Goal: Answer question/provide support: Share knowledge or assist other users

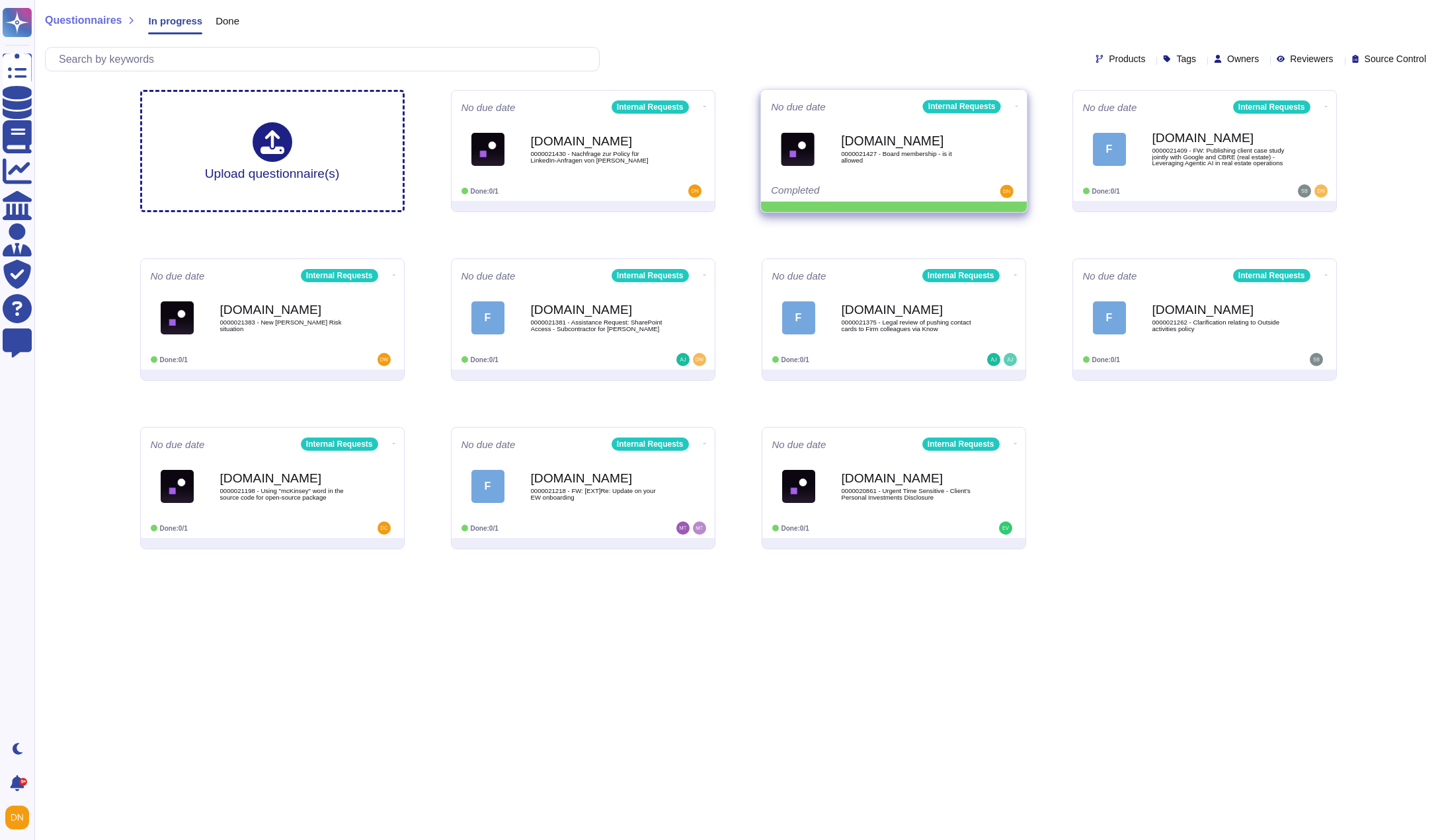
click at [706, 105] on icon at bounding box center [705, 107] width 3 height 4
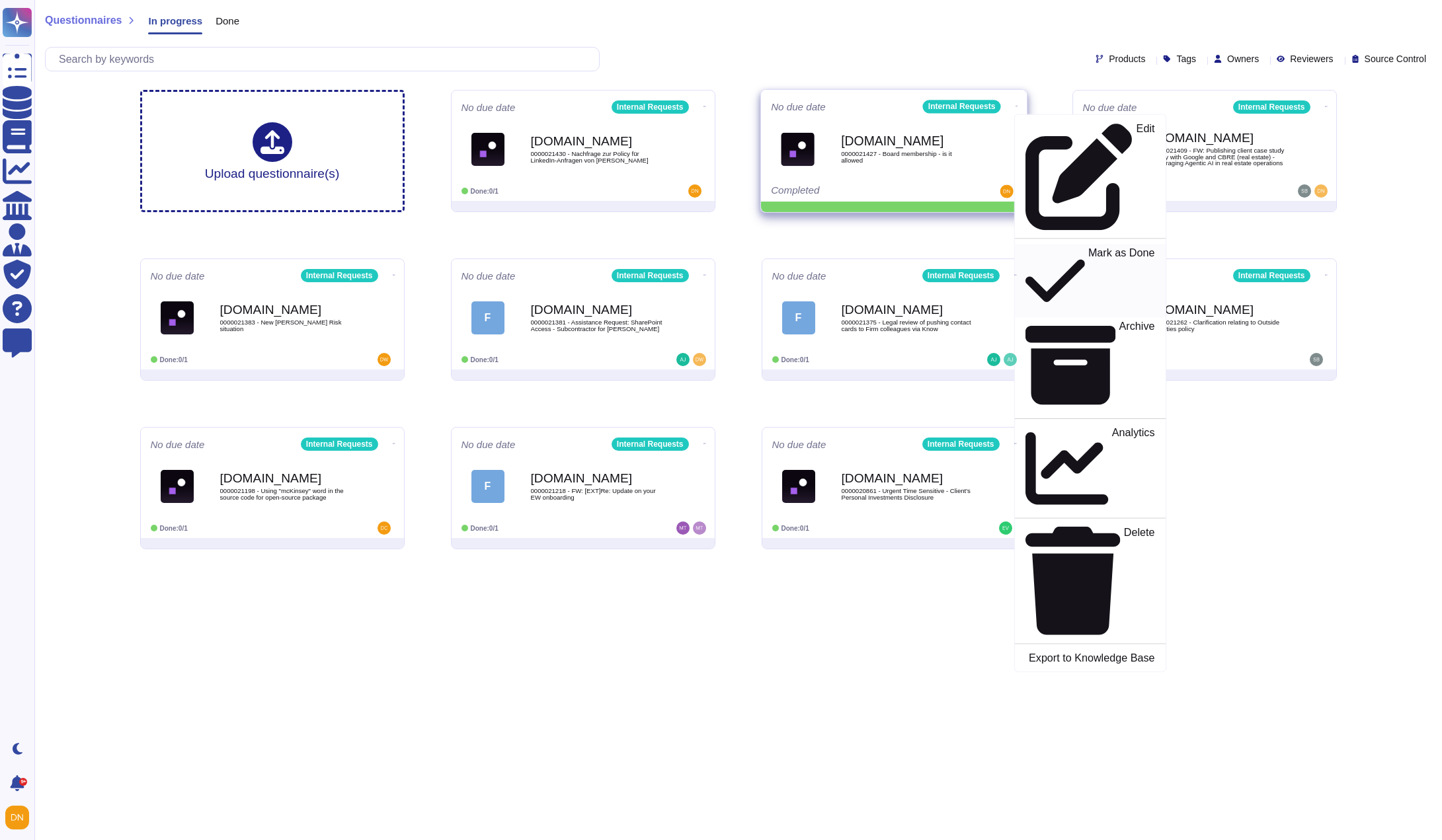
click at [1088, 247] on p "Mark as Done" at bounding box center [1121, 280] width 66 height 67
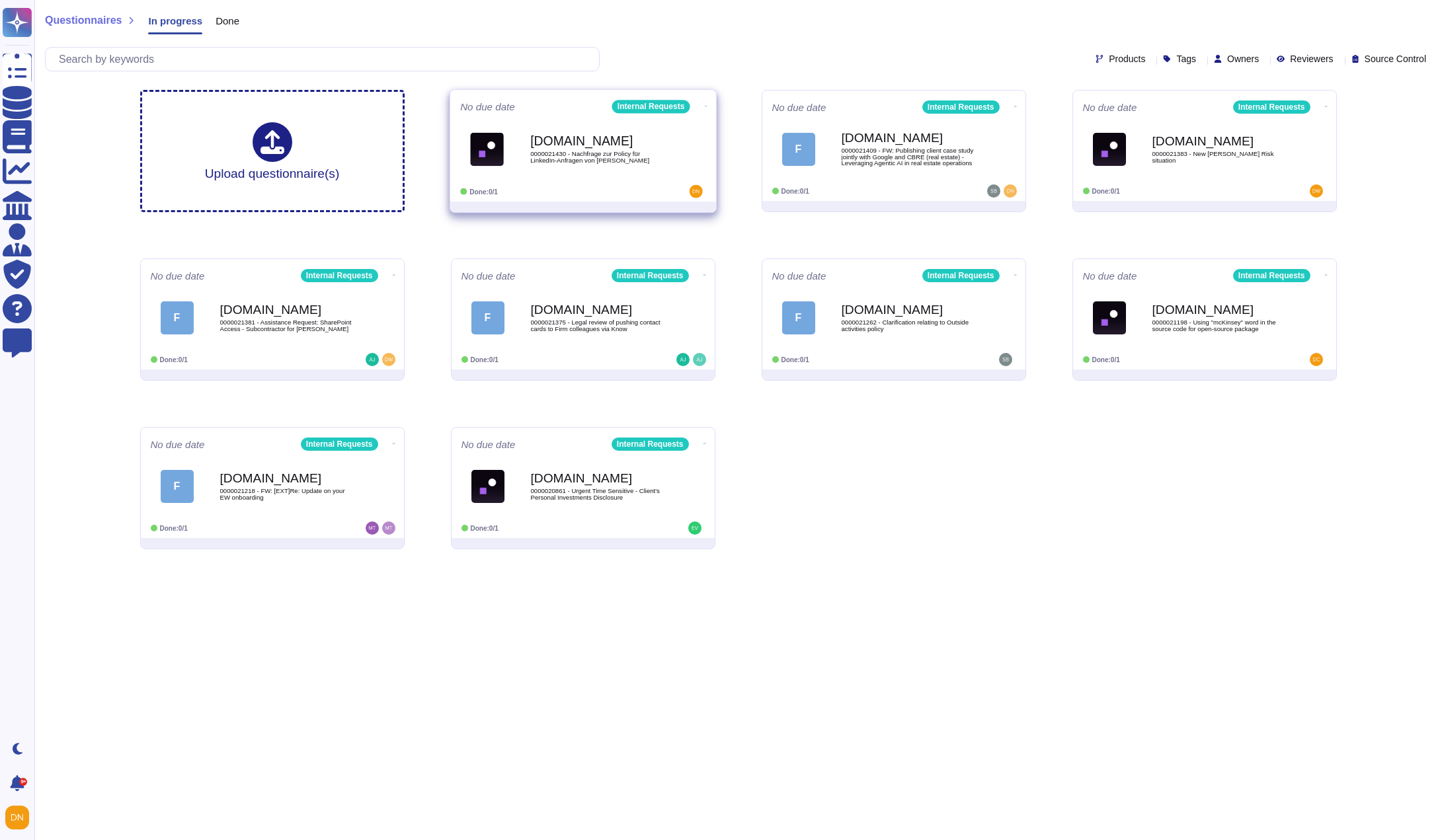
click at [597, 148] on div "Force.com 0000021430 - Nachfrage zur Policy für LinkedIn-Anfragen von Klienten" at bounding box center [597, 149] width 134 height 53
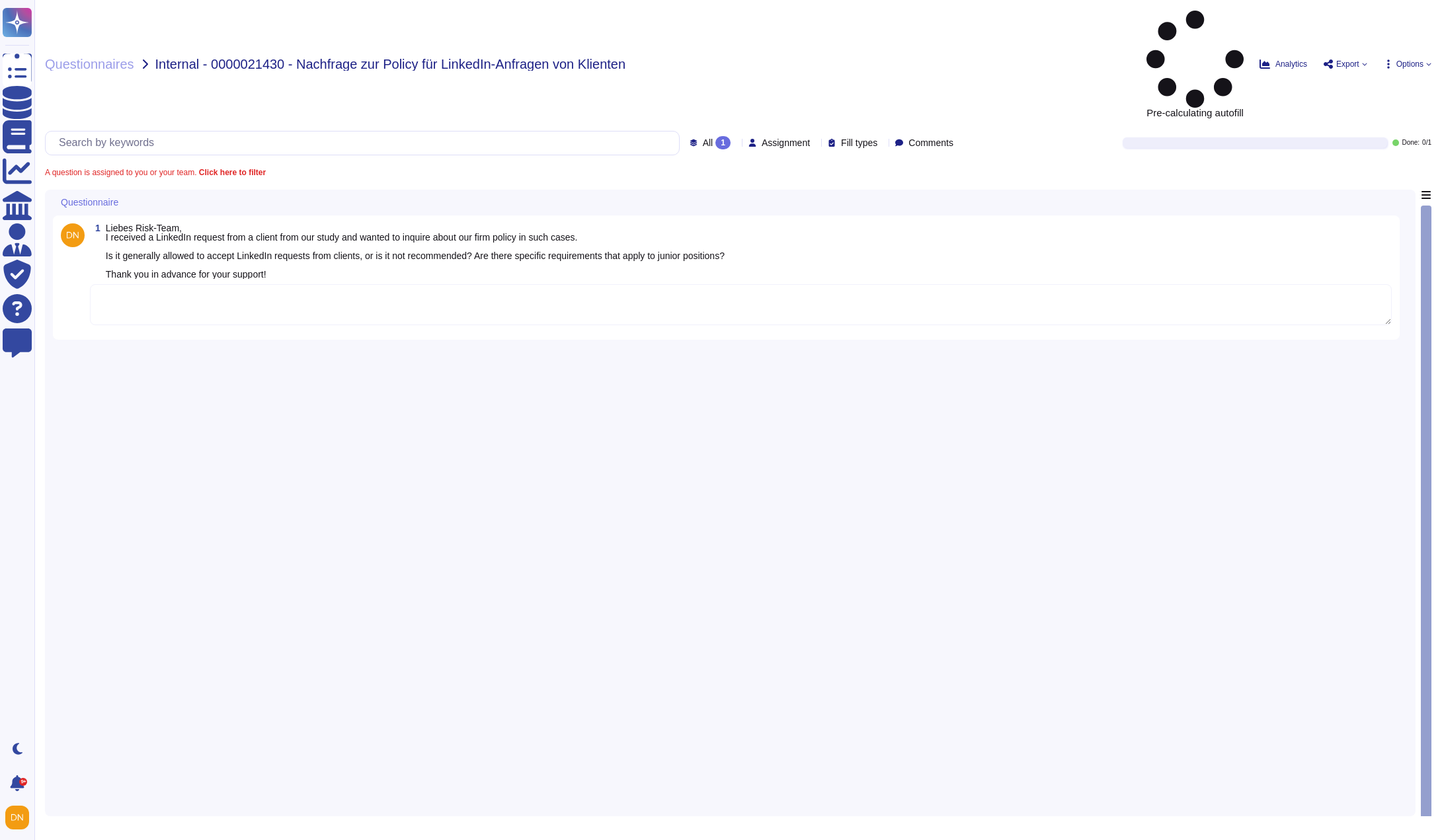
click at [277, 284] on textarea at bounding box center [740, 304] width 1302 height 41
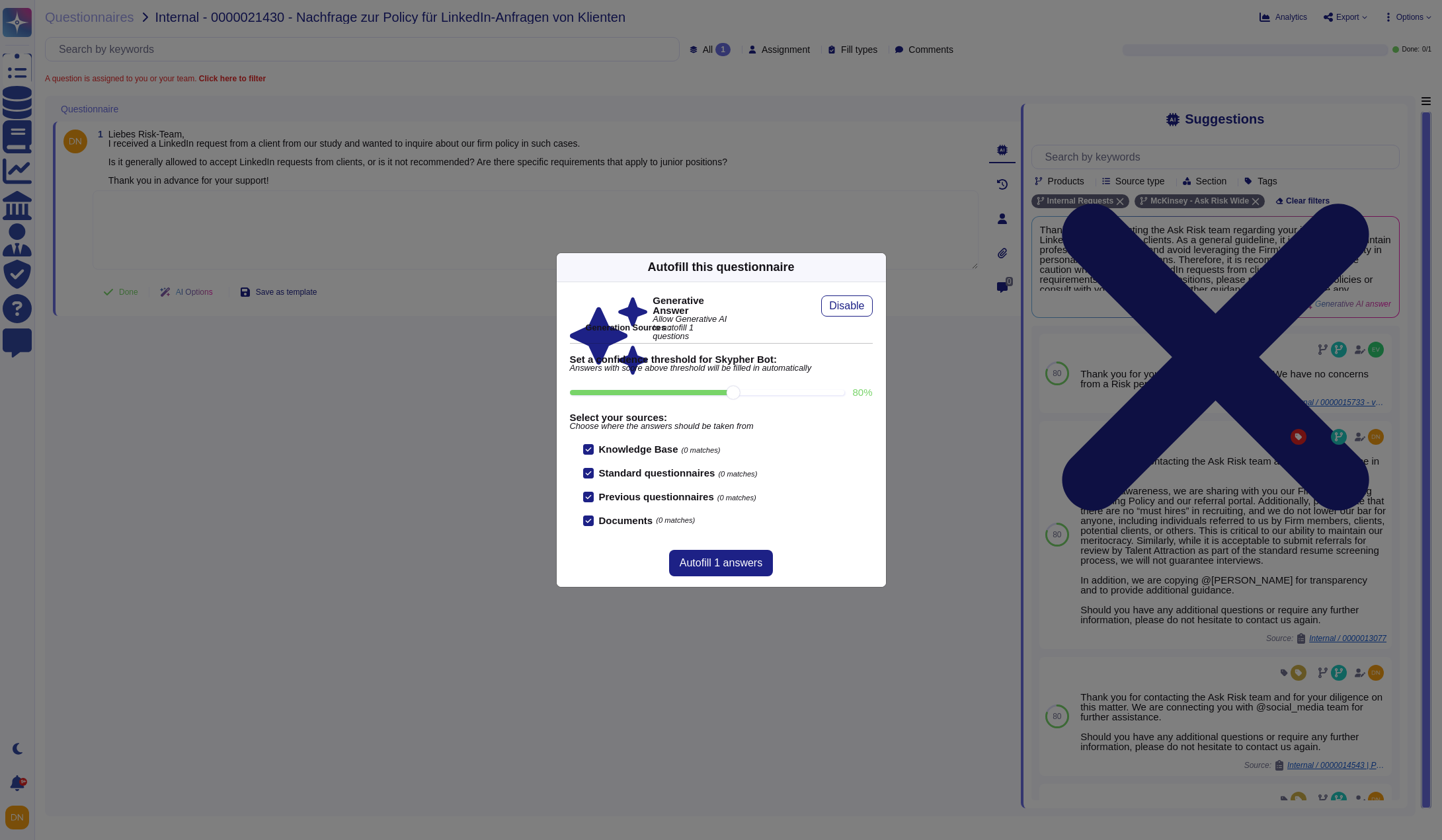
click at [871, 272] on div "Autofill this questionnaire" at bounding box center [721, 268] width 329 height 30
click at [878, 267] on icon at bounding box center [878, 267] width 0 height 0
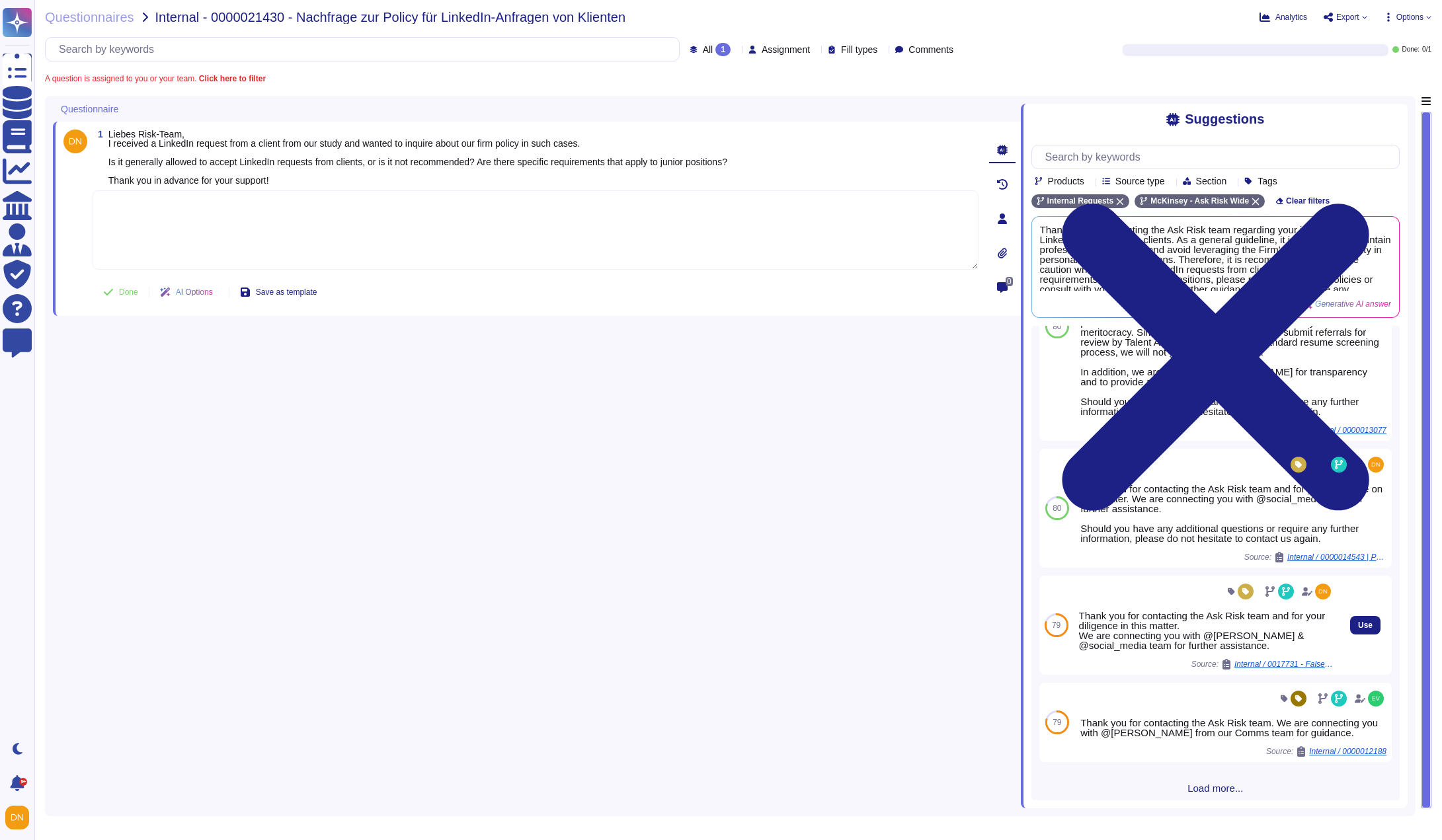
scroll to position [198, 0]
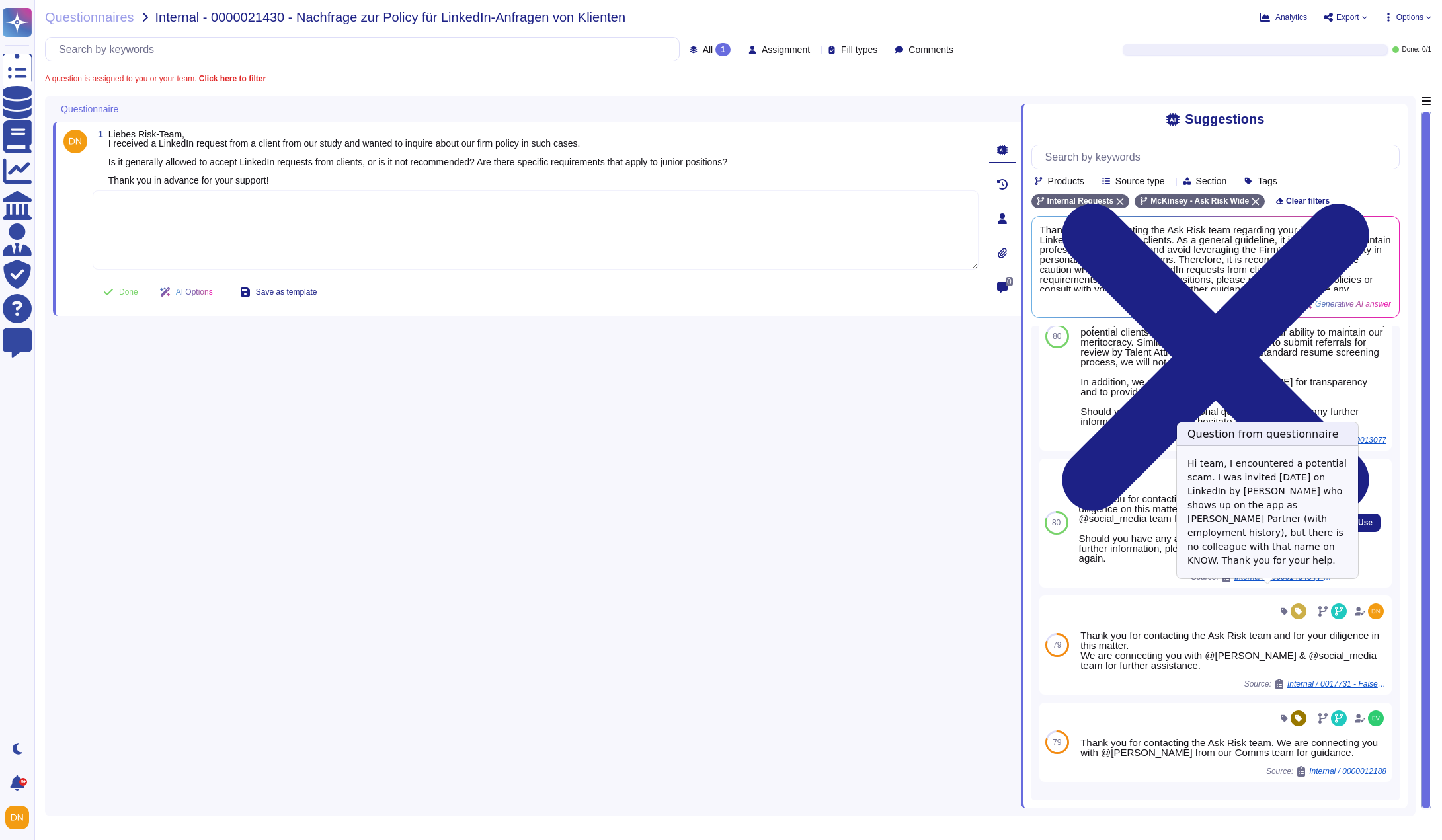
click at [1288, 581] on span "Internal / 0000014543 | Potential LinkedIn scam" at bounding box center [1284, 576] width 100 height 8
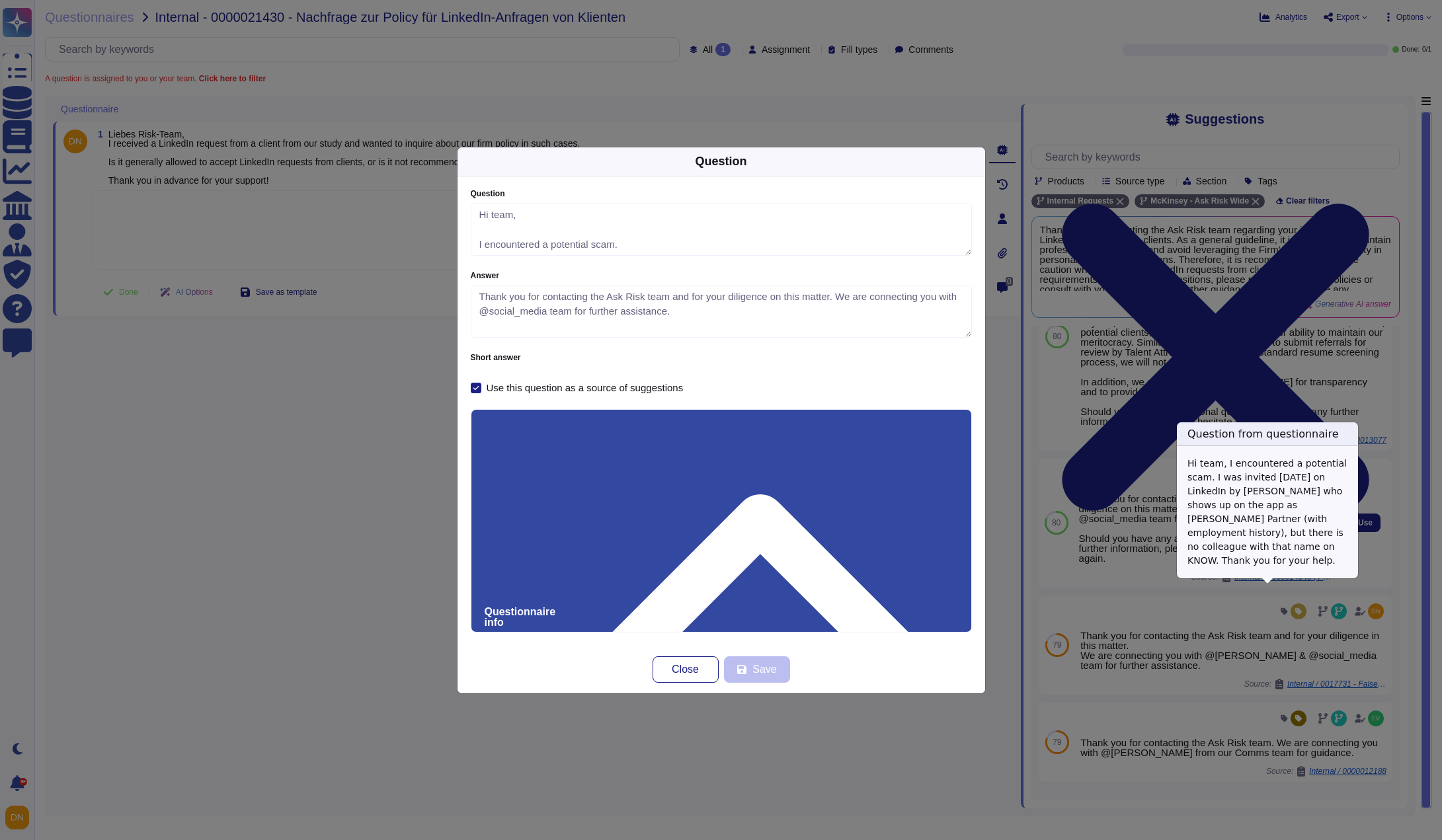
type textarea "Hi team, I encountered a potential scam. I was invited today on LinkedIn by And…"
type textarea "Thank you for contacting the Ask Risk team and for your diligence on this matte…"
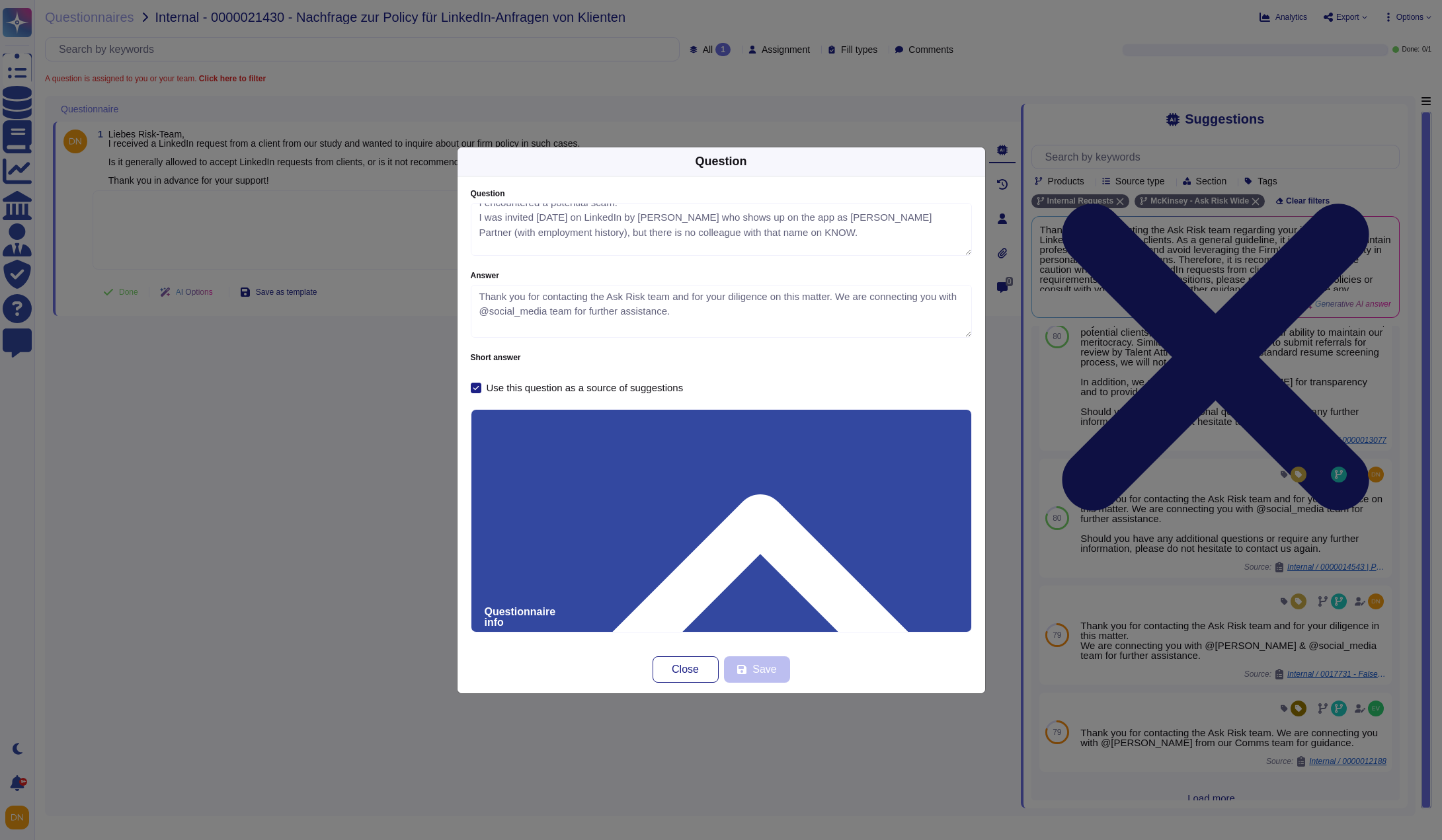
scroll to position [60, 0]
click at [688, 667] on span "Close" at bounding box center [685, 668] width 27 height 10
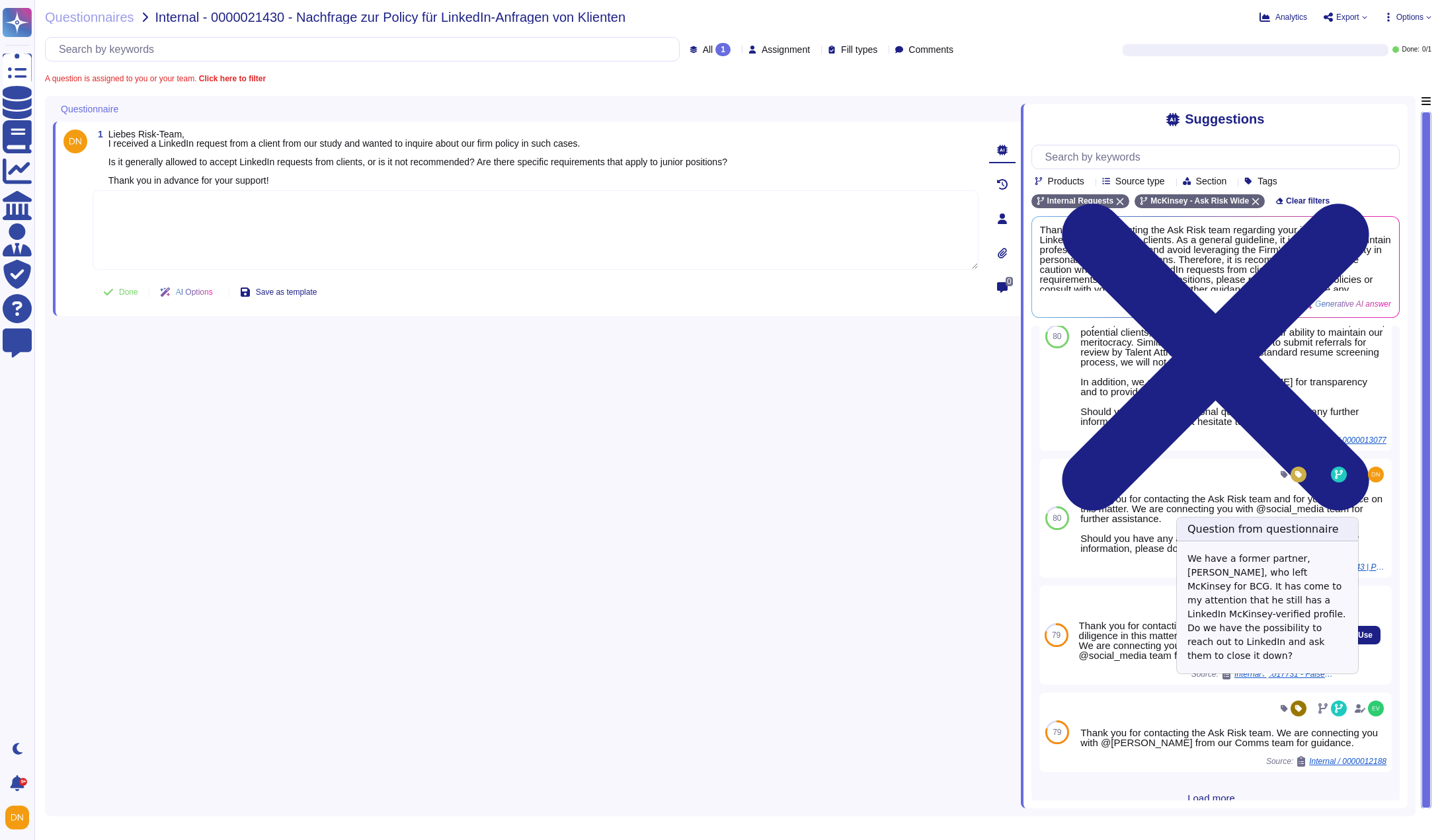
scroll to position [226, 0]
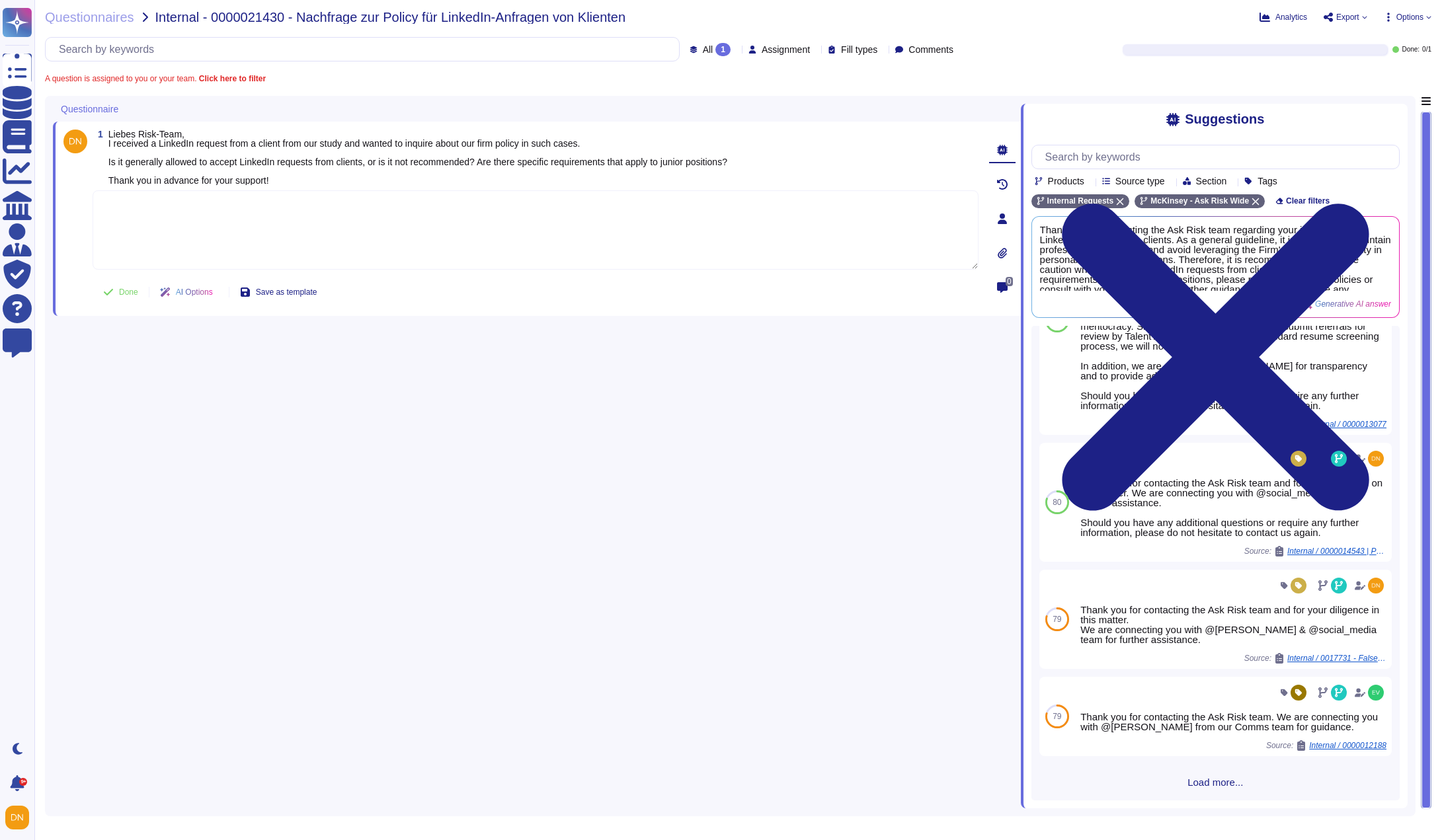
click at [1210, 782] on span "Load more..." at bounding box center [1215, 782] width 368 height 10
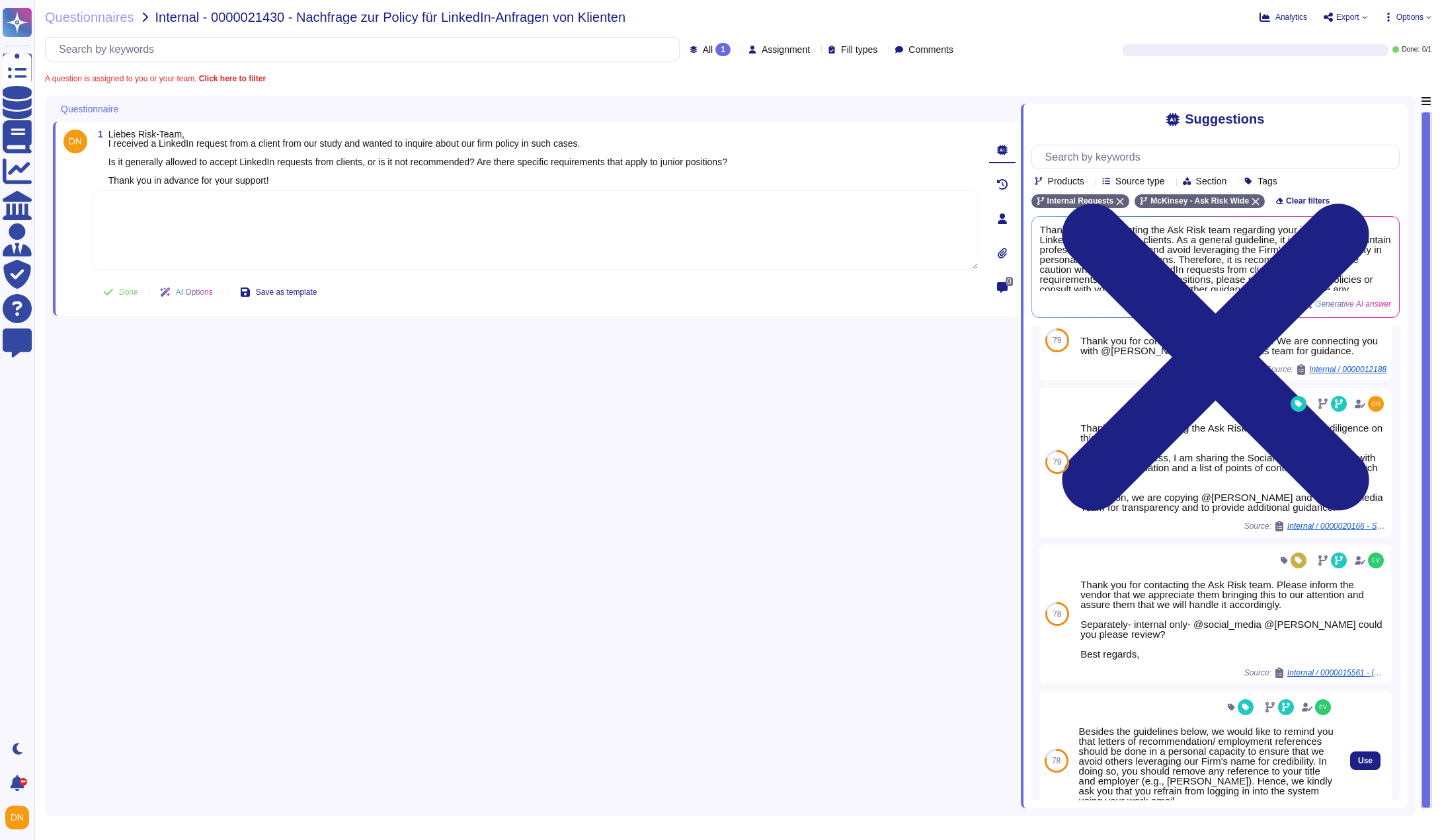
scroll to position [622, 0]
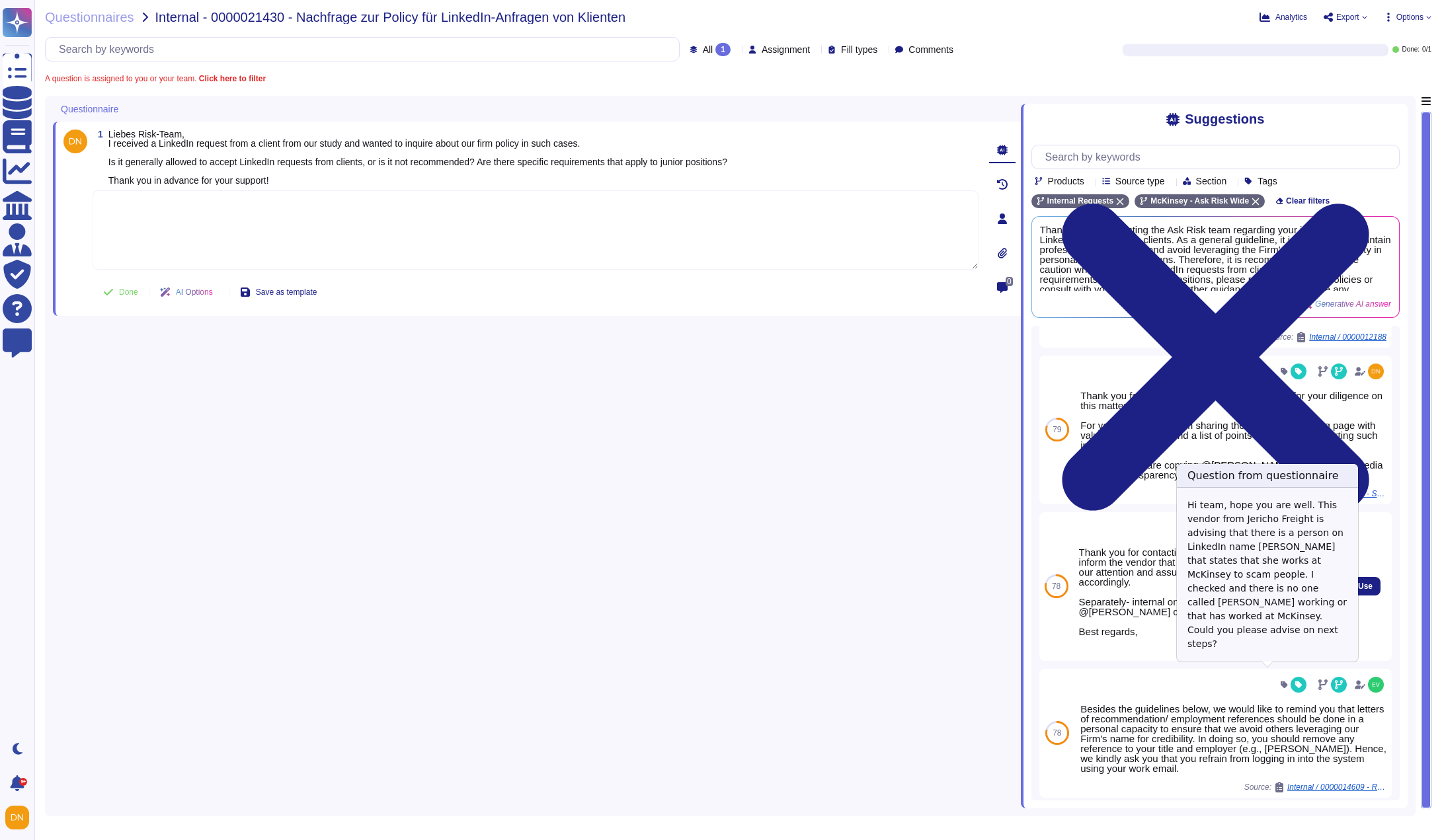
click at [1271, 655] on span "Internal / 0000015561 - [EXT]Employee Verification" at bounding box center [1284, 650] width 100 height 8
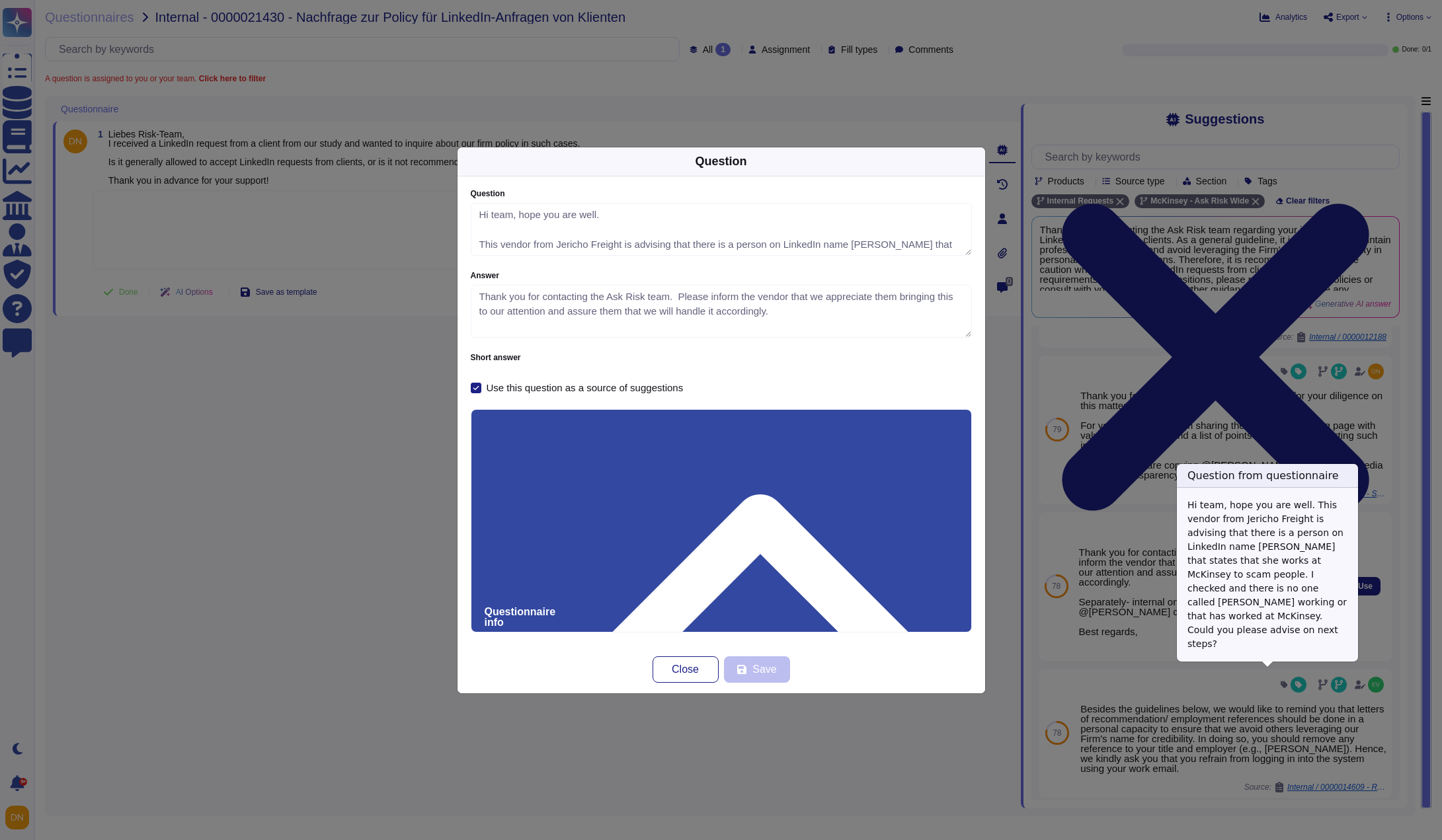
type textarea "Hi team, hope you are well. This vendor from Jericho Freight is advising that t…"
type textarea "Thank you for contacting the Ask Risk team. Please inform the vendor that we ap…"
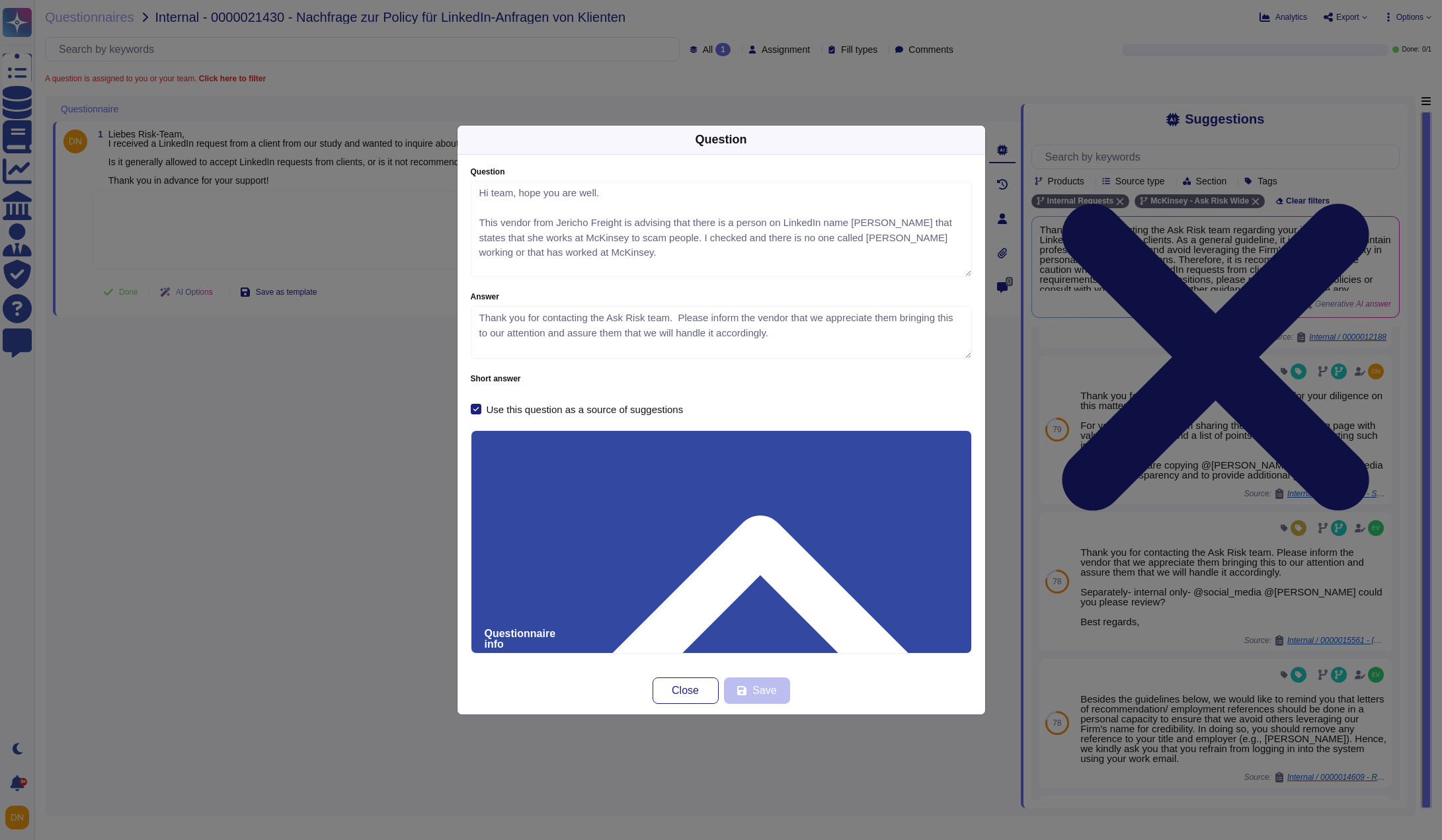
drag, startPoint x: 968, startPoint y: 251, endPoint x: 971, endPoint y: 294, distance: 43.1
click at [971, 294] on div "Question Hi team, hope you are well. This vendor from Jericho Freight is advisi…" at bounding box center [721, 290] width 501 height 246
click at [699, 694] on button "Close" at bounding box center [685, 691] width 66 height 27
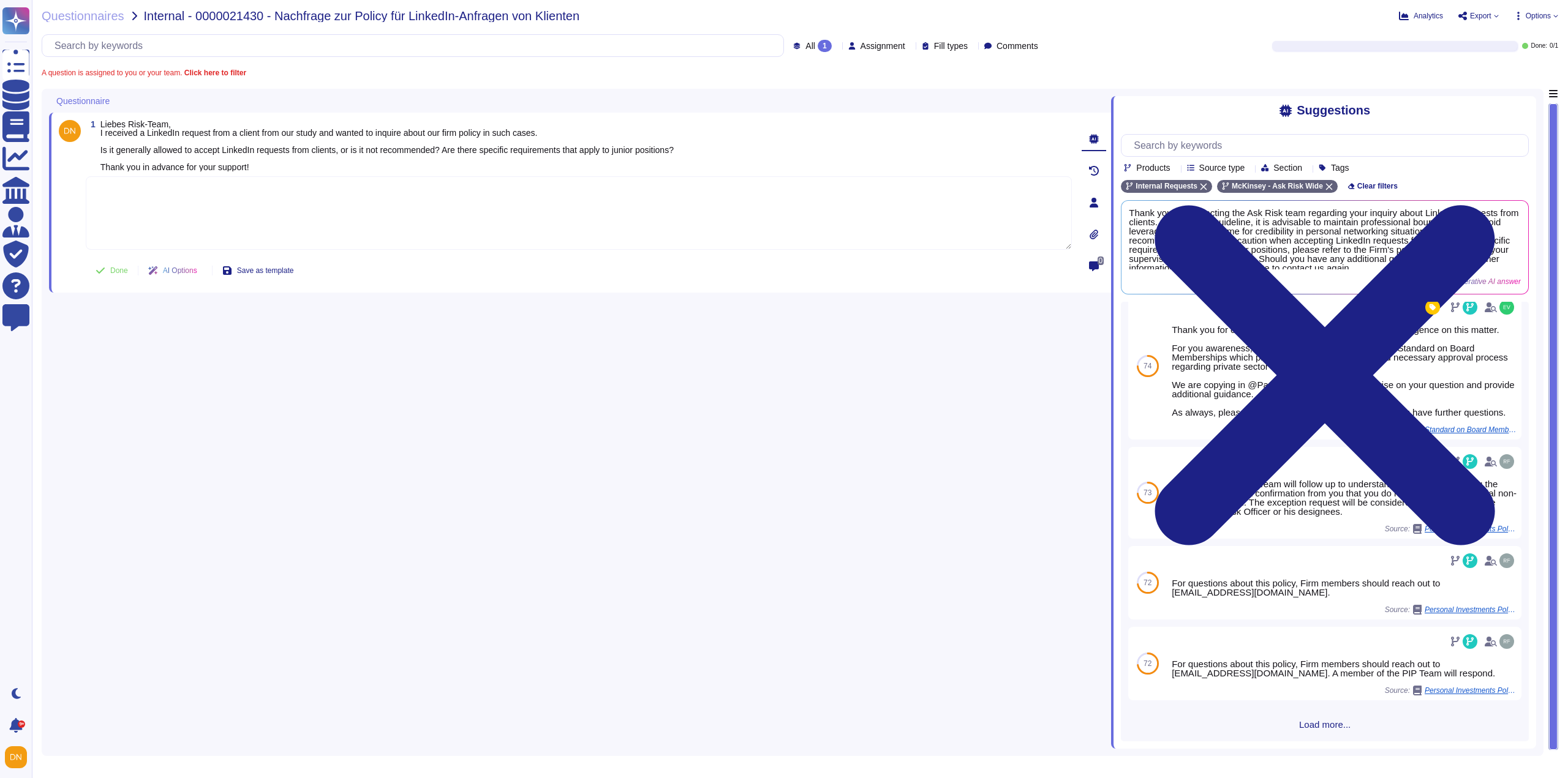
scroll to position [1394, 0]
click at [396, 212] on textarea at bounding box center [578, 213] width 986 height 73
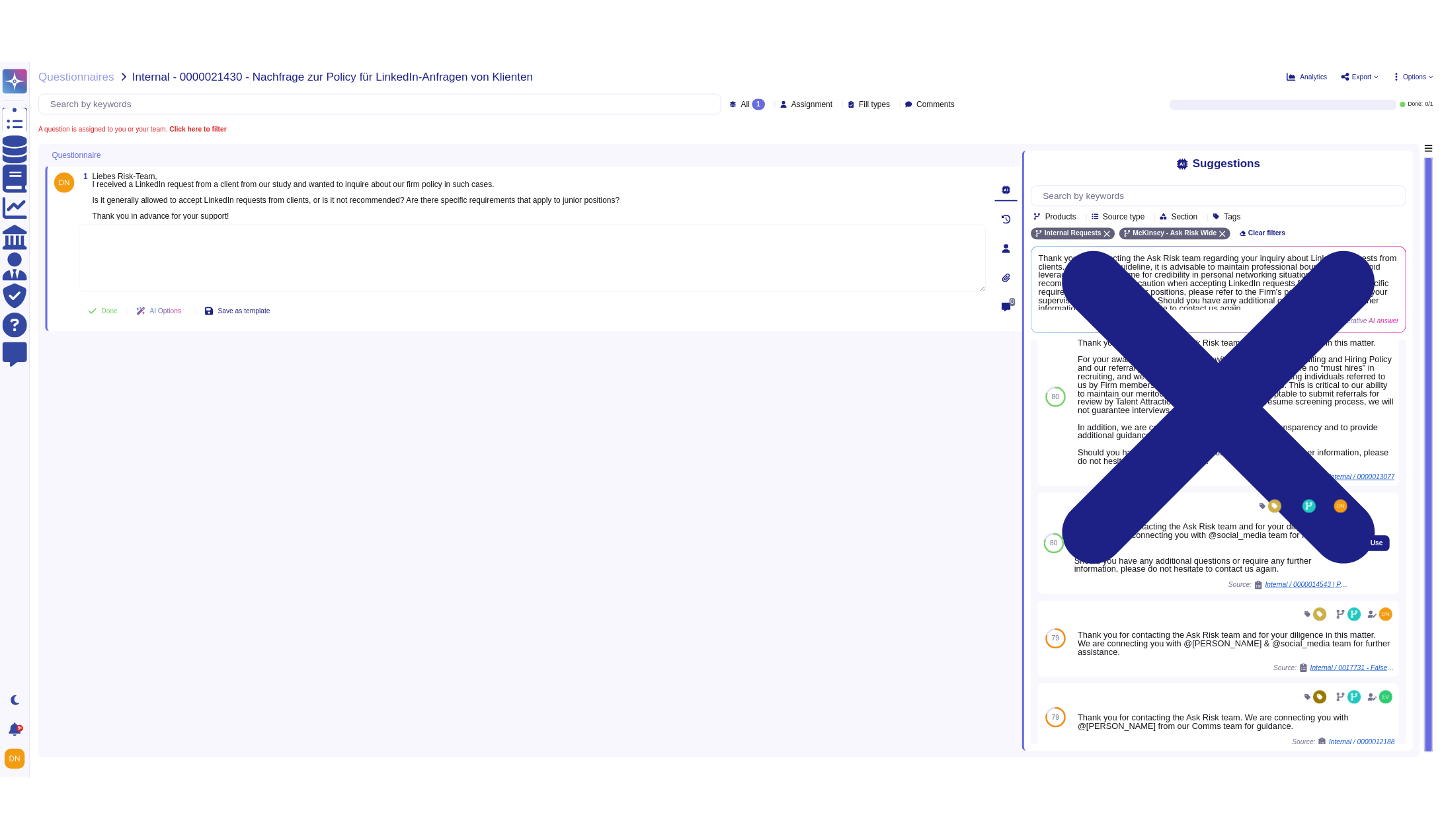
scroll to position [123, 0]
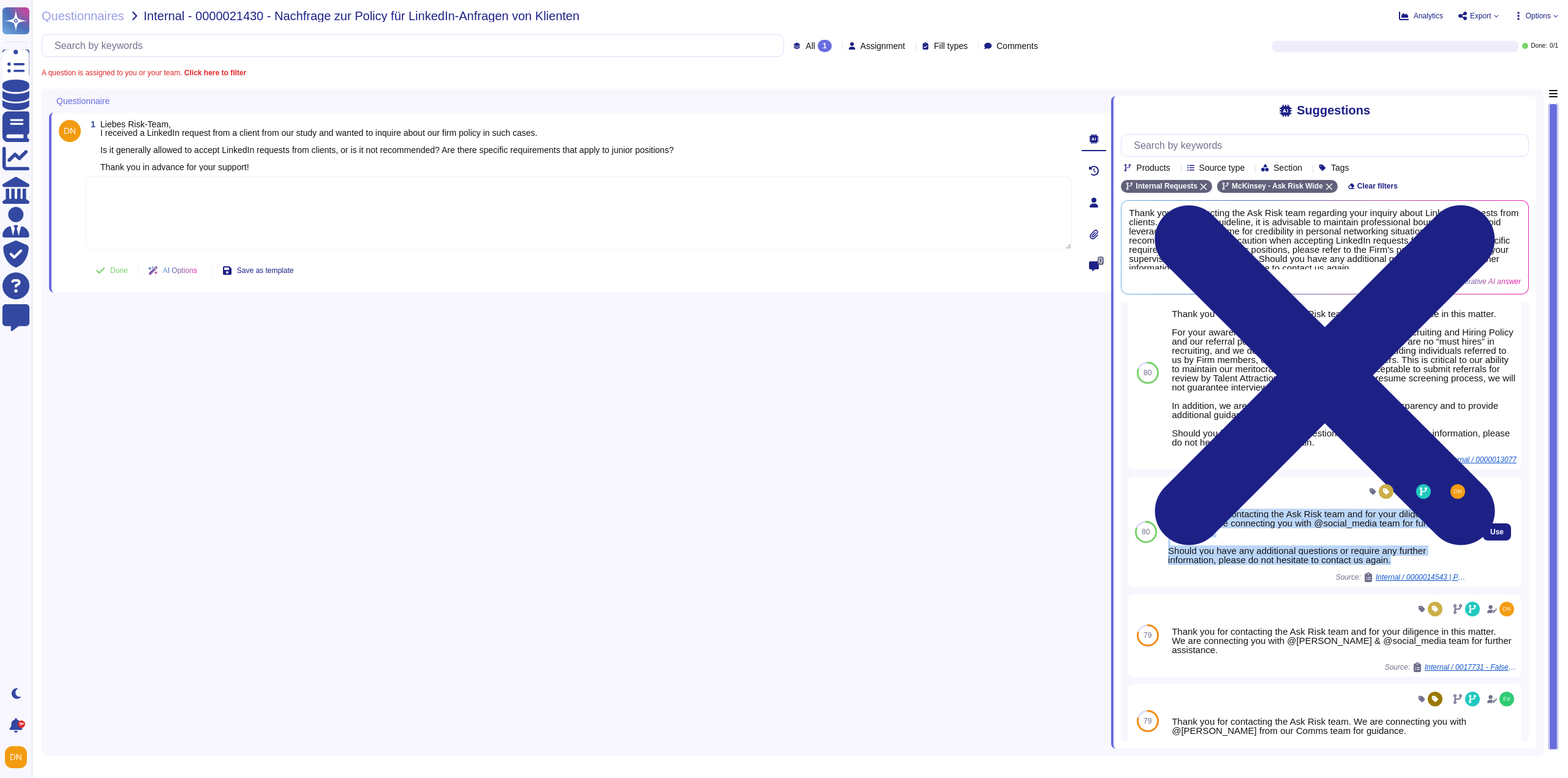
drag, startPoint x: 1395, startPoint y: 564, endPoint x: 1164, endPoint y: 517, distance: 235.7
click at [1163, 518] on div "Thank you for contacting the Ask Risk team and for your diligence on this matte…" at bounding box center [1318, 531] width 309 height 110
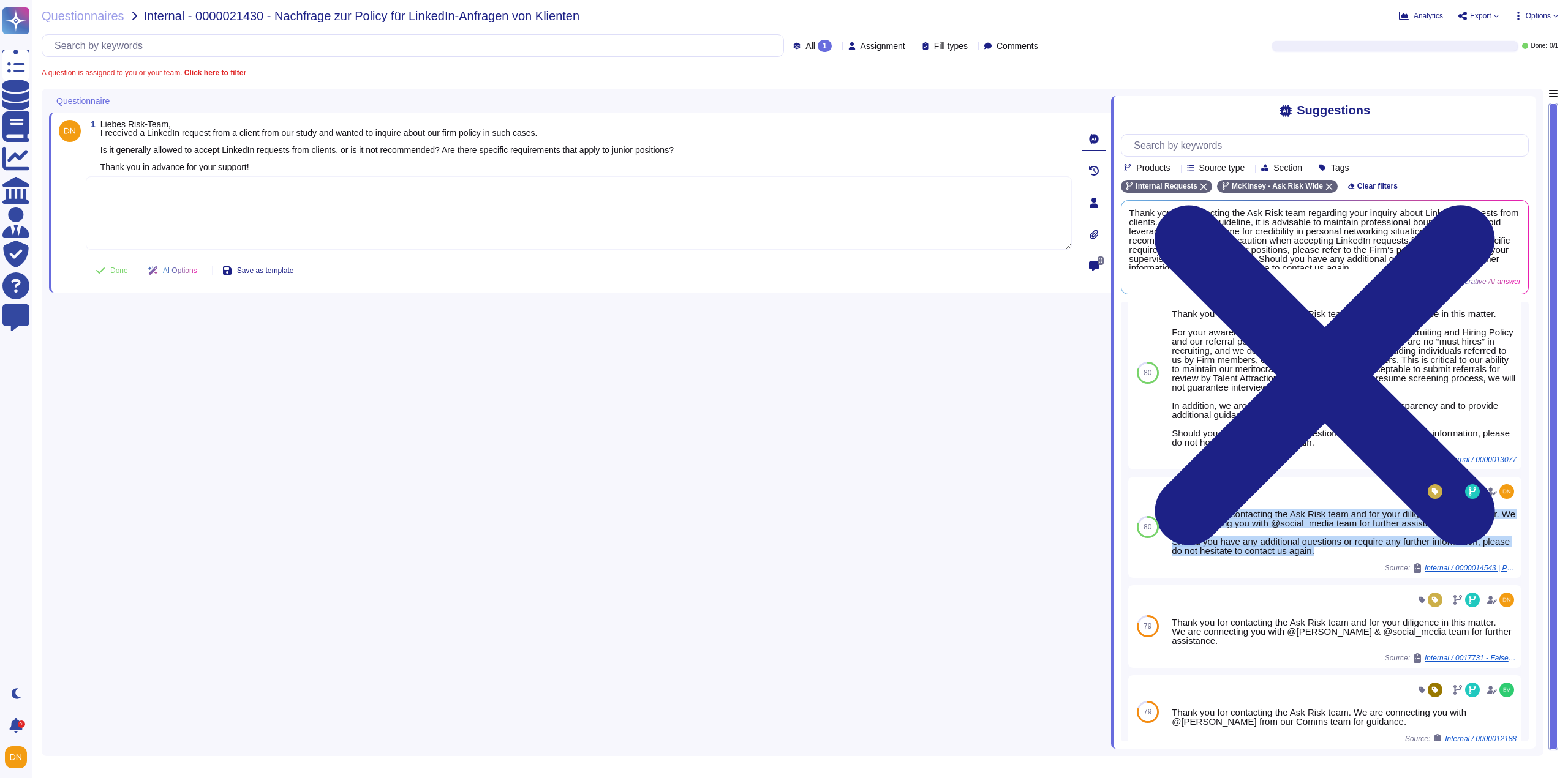
copy div "Thank you for contacting the Ask Risk team and for your diligence on this matte…"
click at [262, 217] on textarea at bounding box center [578, 213] width 986 height 73
paste textarea "Thank you for contacting the Ask Risk team and for your diligence on this matte…"
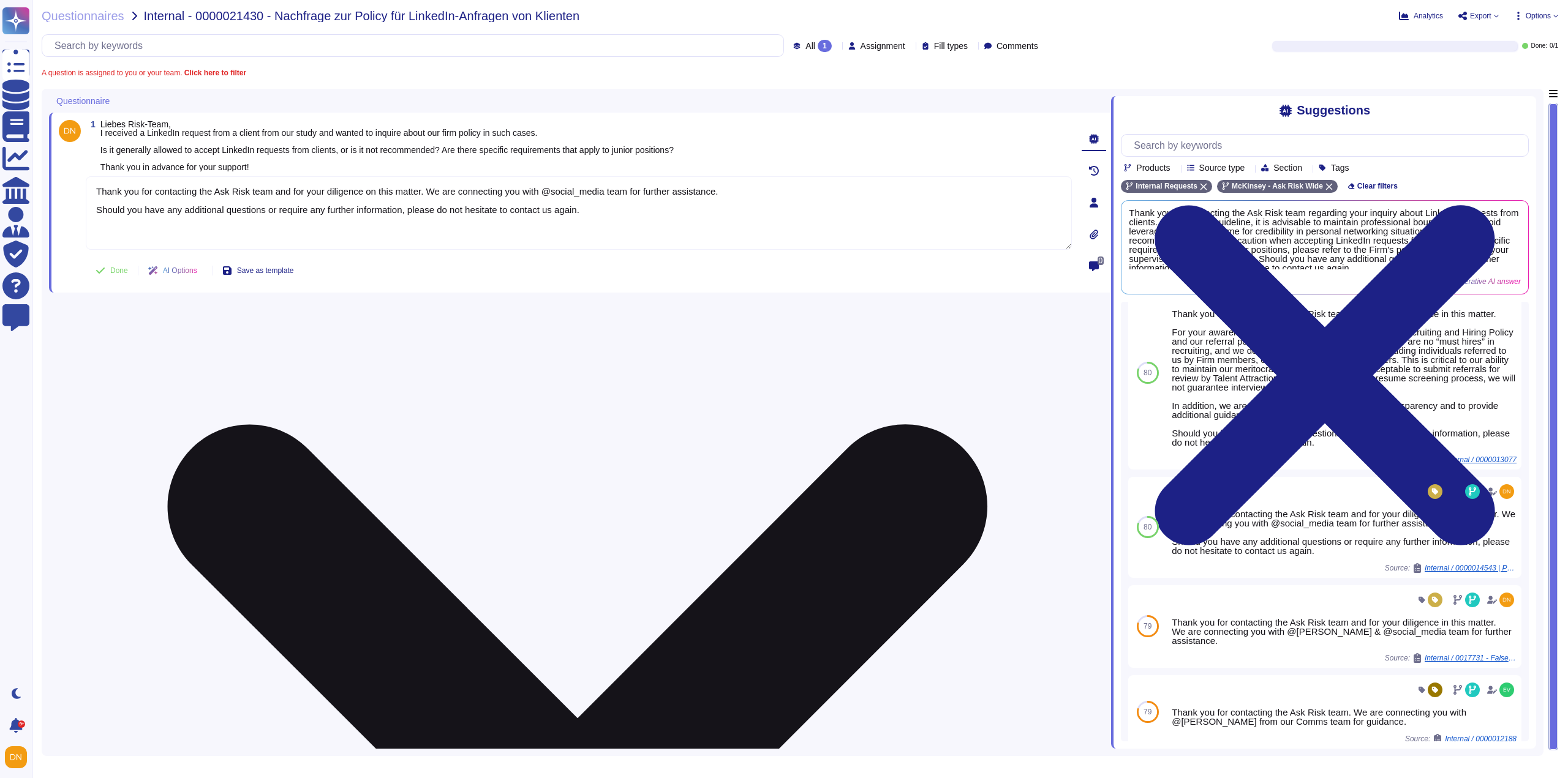
click at [427, 191] on textarea "Thank you for contacting the Ask Risk team and for your diligence on this matte…" at bounding box center [578, 213] width 986 height 73
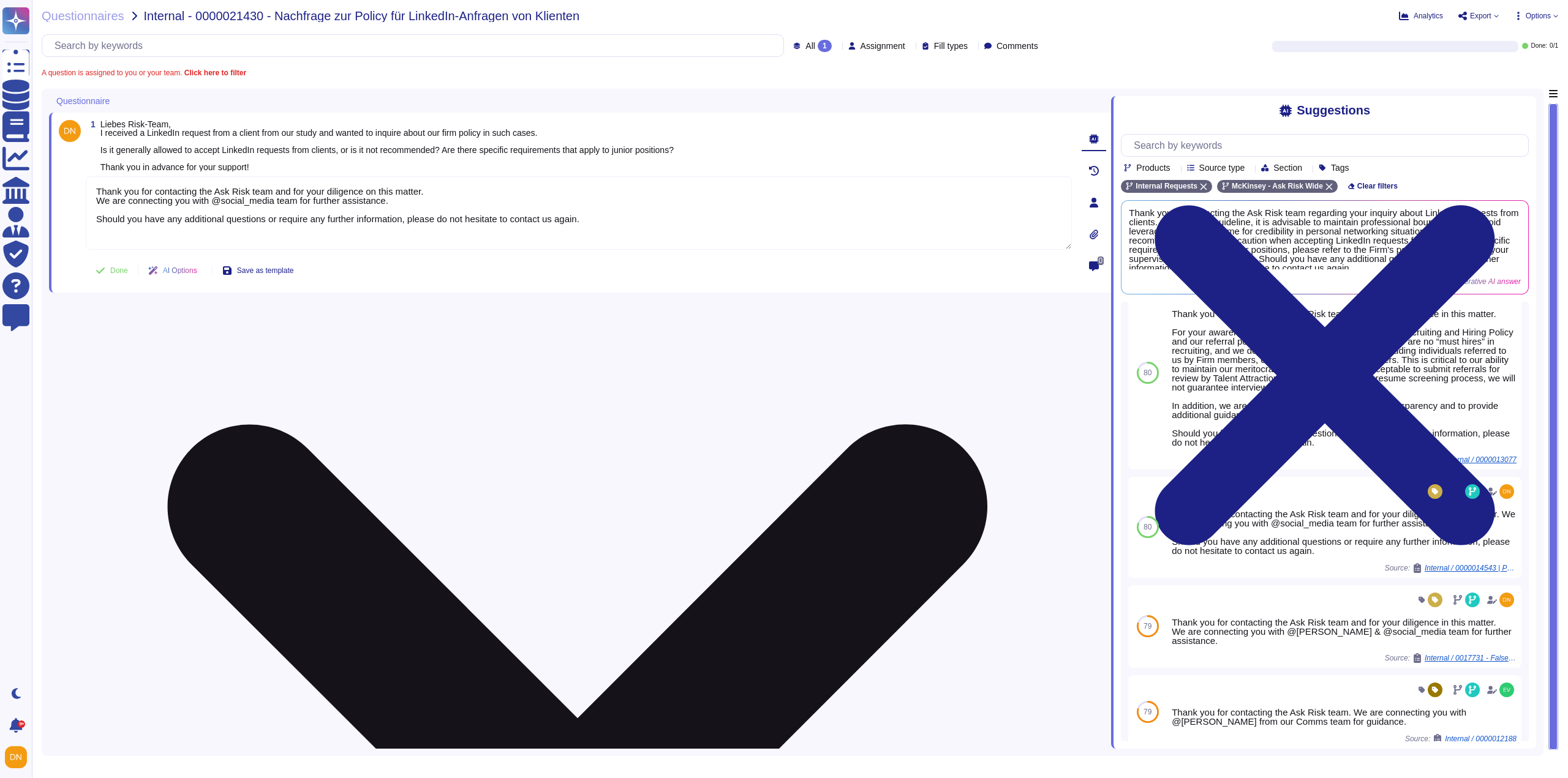
click at [452, 199] on textarea "Thank you for contacting the Ask Risk team and for your diligence on this matte…" at bounding box center [578, 213] width 986 height 73
click at [447, 191] on textarea "Thank you for contacting the Ask Risk team and for your diligence on this matte…" at bounding box center [578, 213] width 986 height 73
drag, startPoint x: 593, startPoint y: 223, endPoint x: 96, endPoint y: 221, distance: 497.0
click at [96, 221] on textarea "Thank you for contacting the Ask Risk team and for your diligence on this matte…" at bounding box center [578, 213] width 986 height 73
click at [476, 221] on textarea "Thank you for contacting the Ask Risk team and for your diligence on this matte…" at bounding box center [578, 213] width 986 height 73
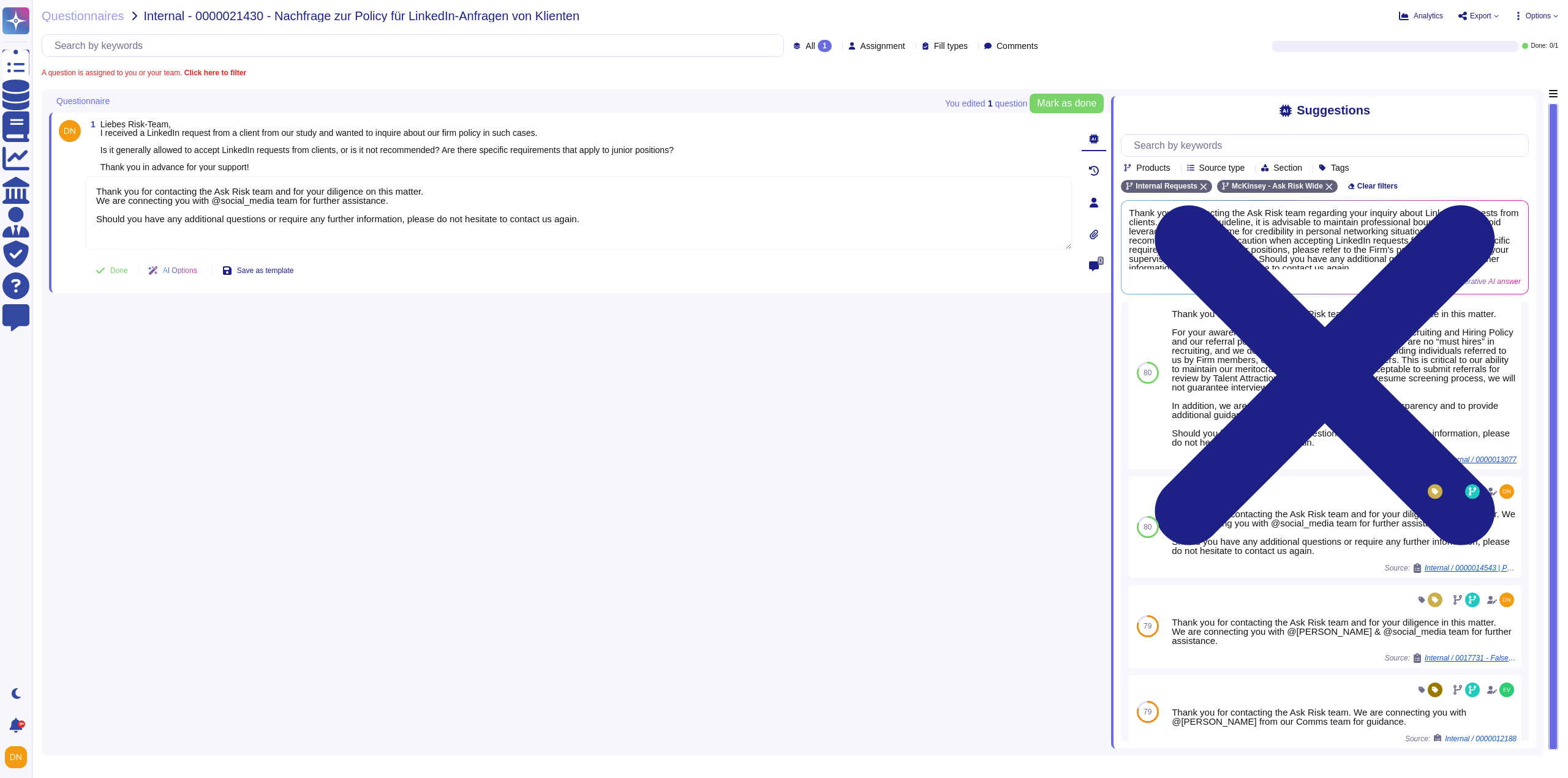
drag, startPoint x: 614, startPoint y: 227, endPoint x: 91, endPoint y: 161, distance: 527.1
click at [91, 161] on div "1 Liebes Risk-Team, I received a LinkedIn request from a client from our study …" at bounding box center [566, 202] width 1013 height 166
paste textarea "For your information, I am sending the document "Social Media Guidelines", whic…"
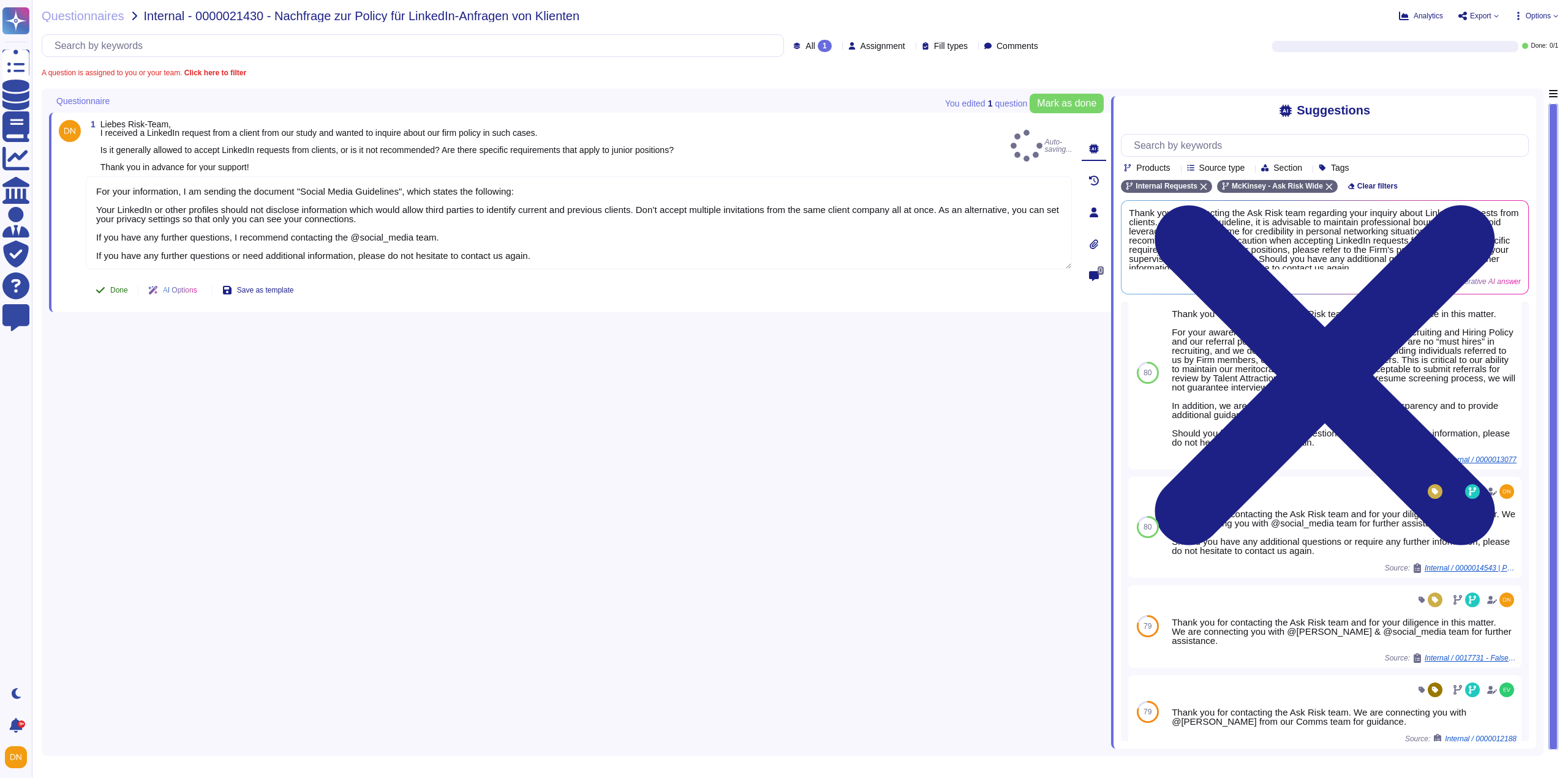
type textarea "For your information, I am sending the document "Social Media Guidelines", whic…"
click at [122, 284] on button "Done" at bounding box center [111, 290] width 52 height 25
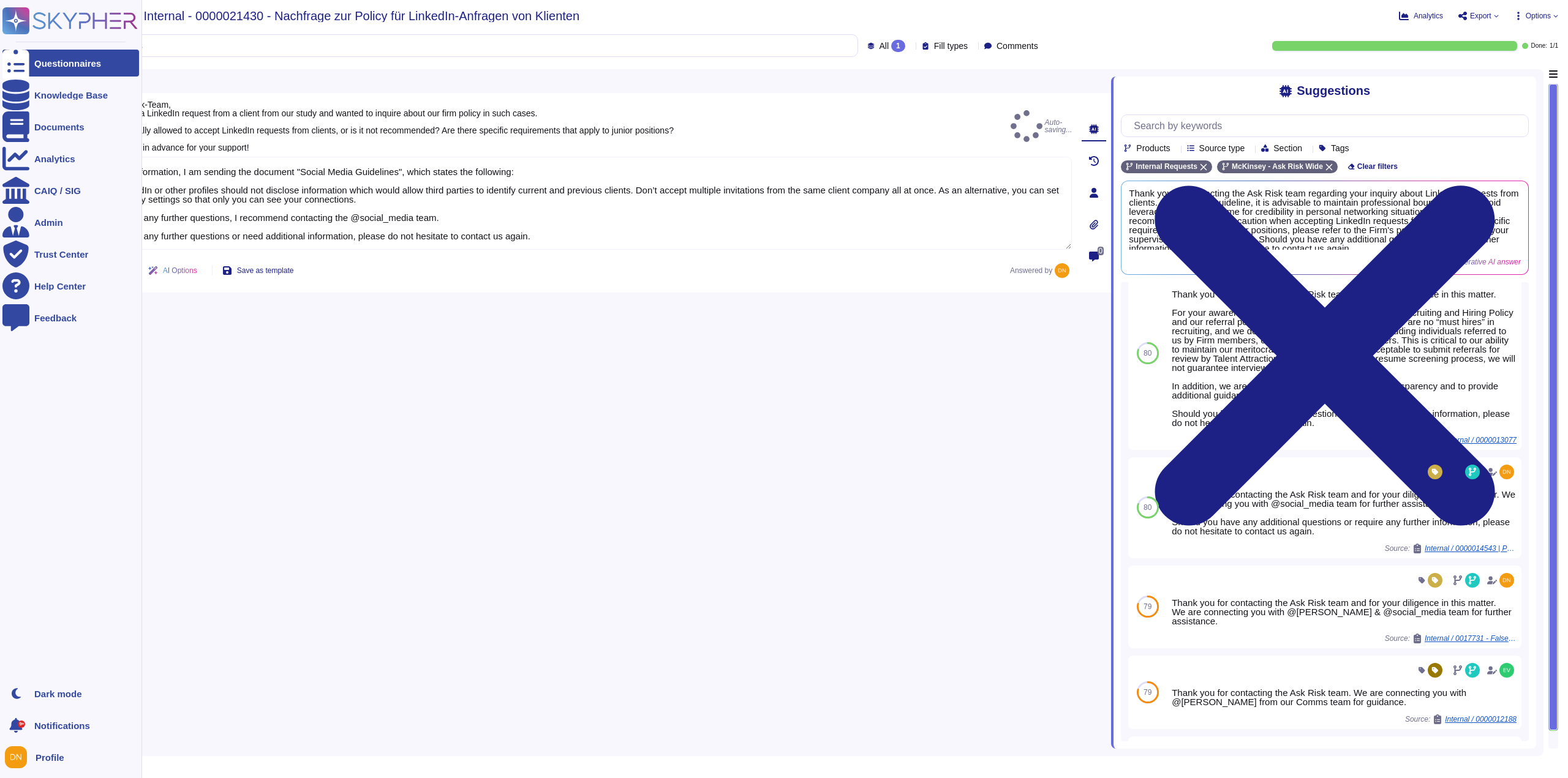
click at [21, 66] on div at bounding box center [16, 63] width 27 height 27
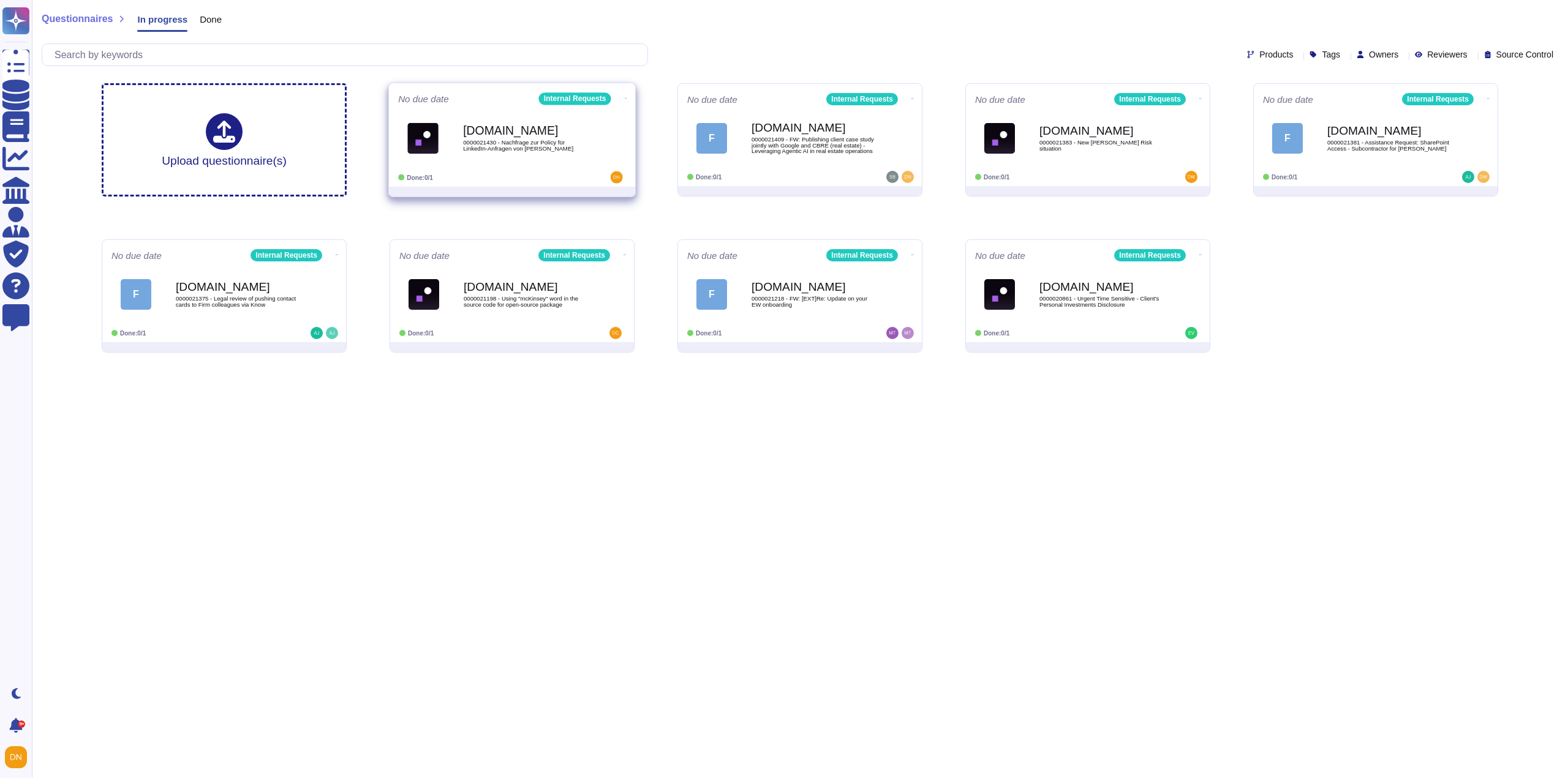
click at [520, 135] on b "[DOMAIN_NAME]" at bounding box center [525, 131] width 124 height 12
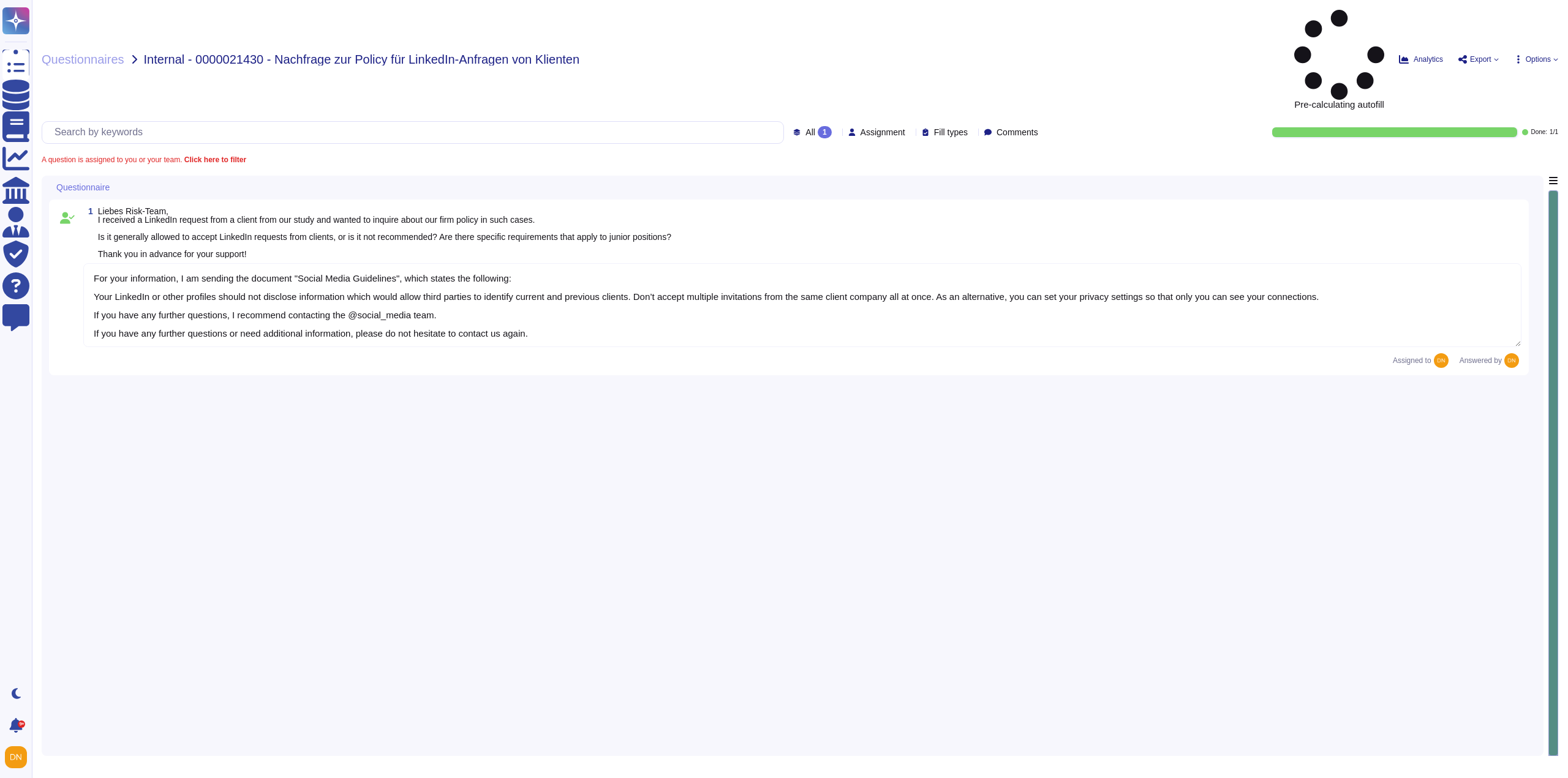
type textarea "For your information, I am sending the document "Social Media Guidelines", whic…"
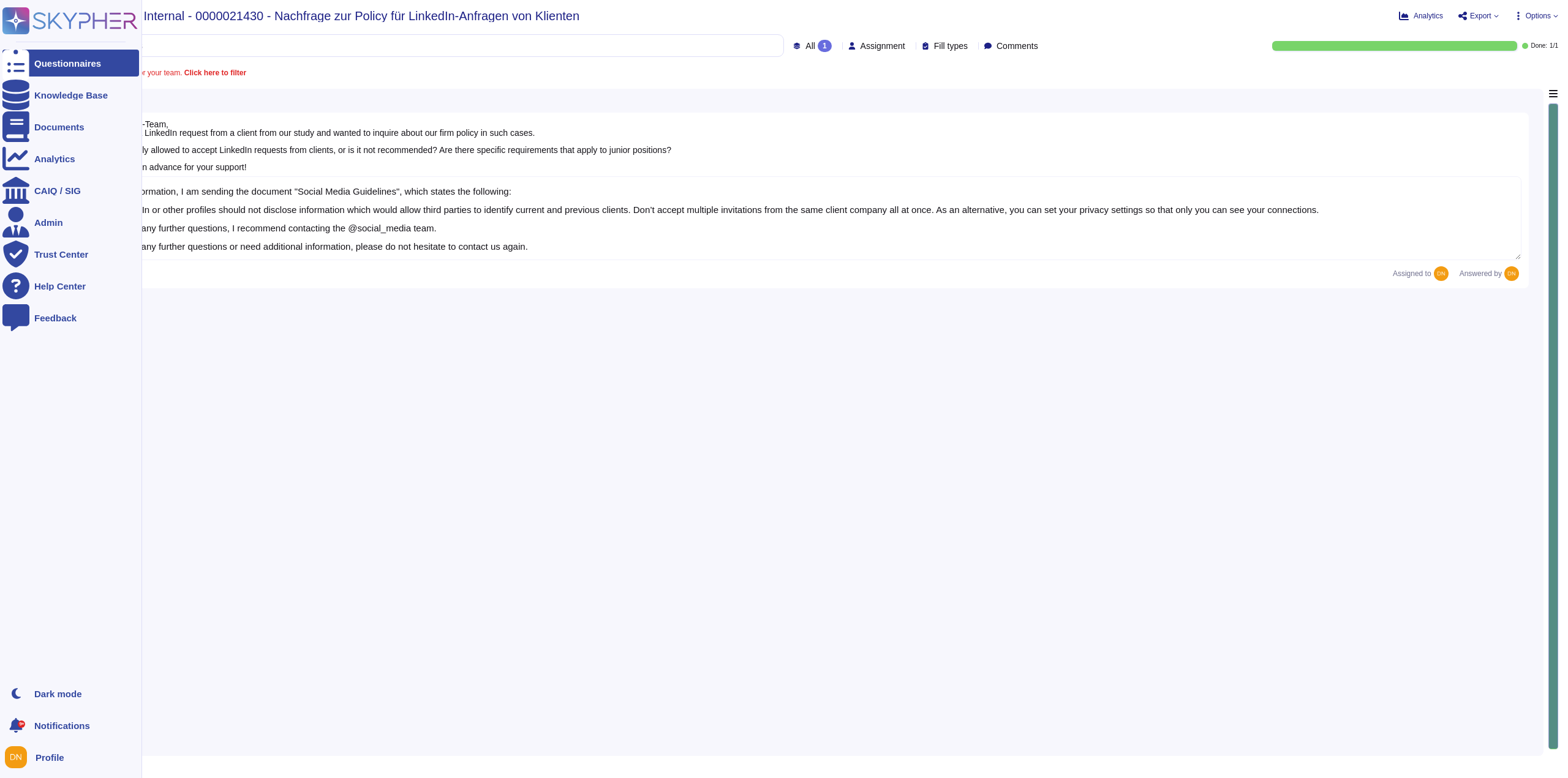
click at [15, 61] on icon at bounding box center [16, 63] width 27 height 36
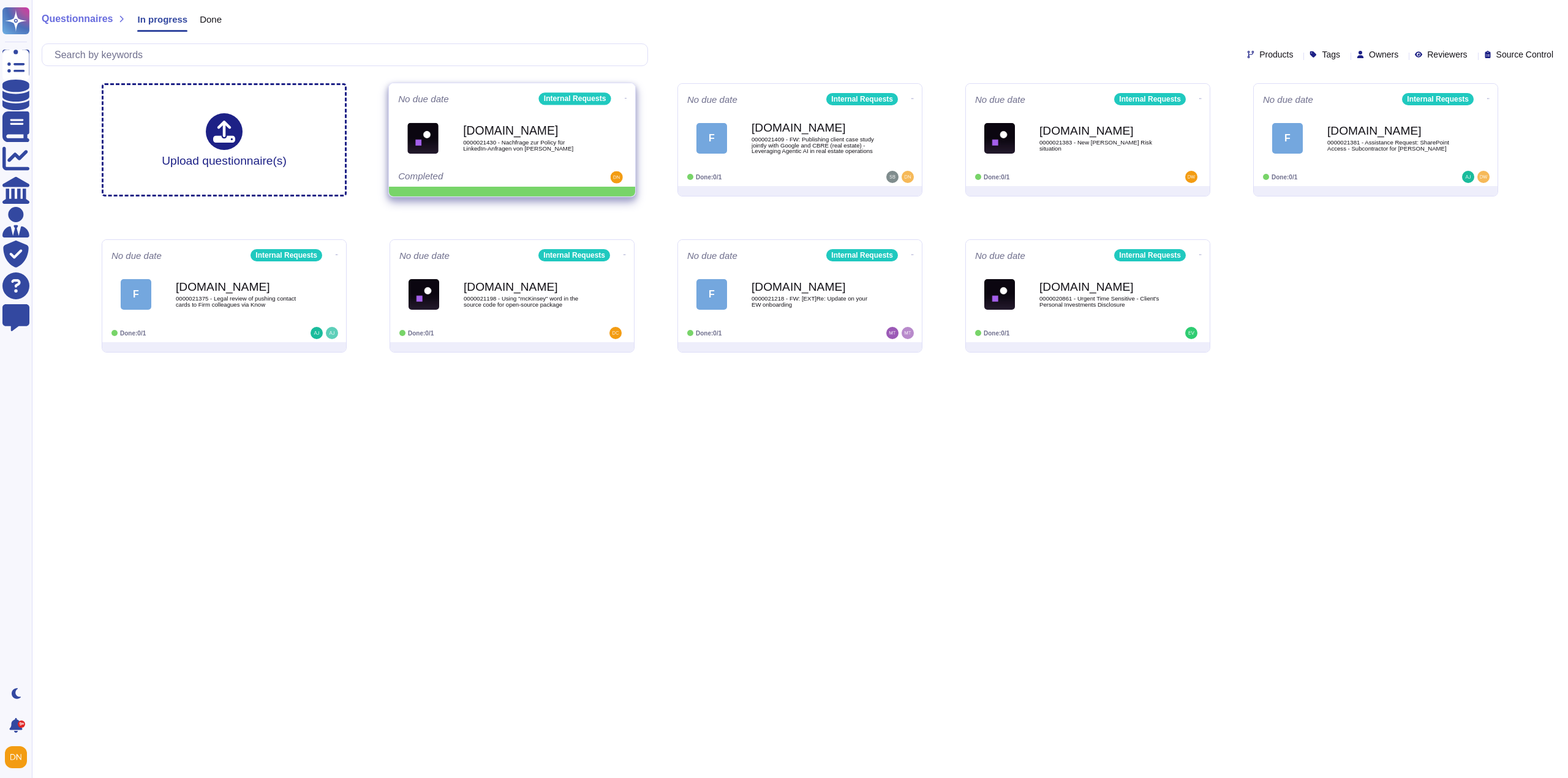
click at [558, 132] on b "[DOMAIN_NAME]" at bounding box center [525, 131] width 124 height 12
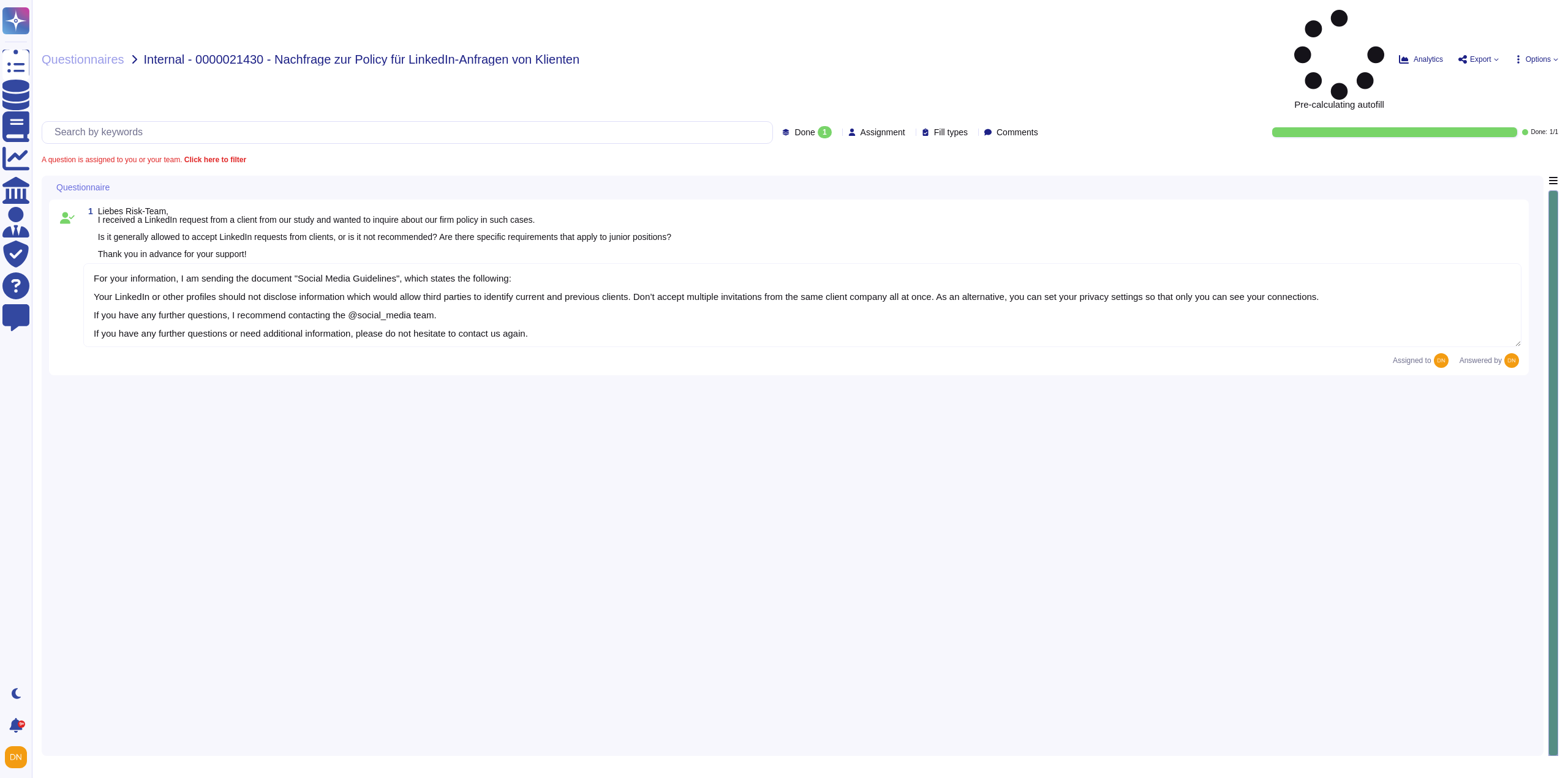
type textarea "For your information, I am sending the document "Social Media Guidelines", whic…"
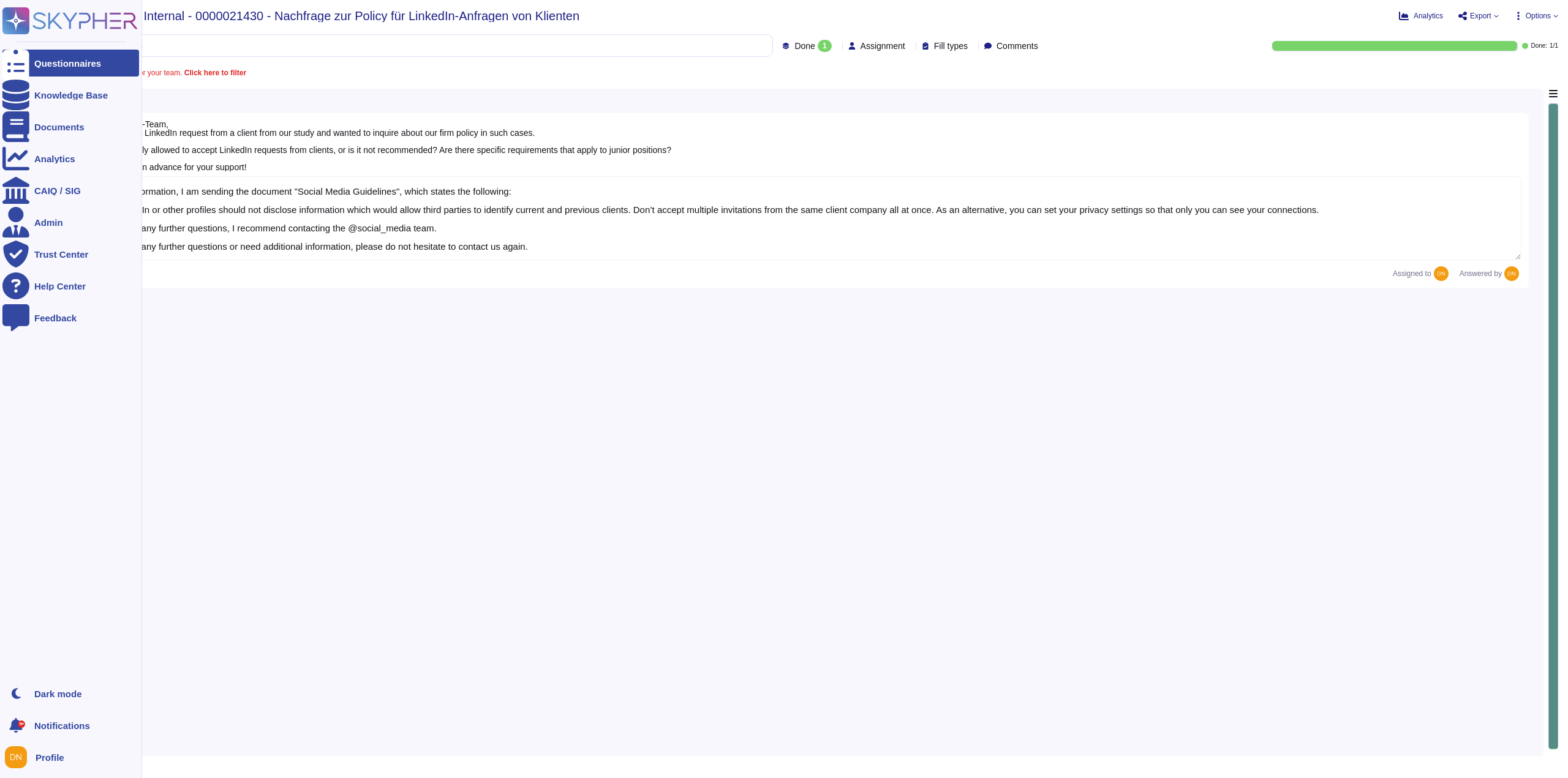
click at [19, 60] on icon at bounding box center [16, 63] width 27 height 36
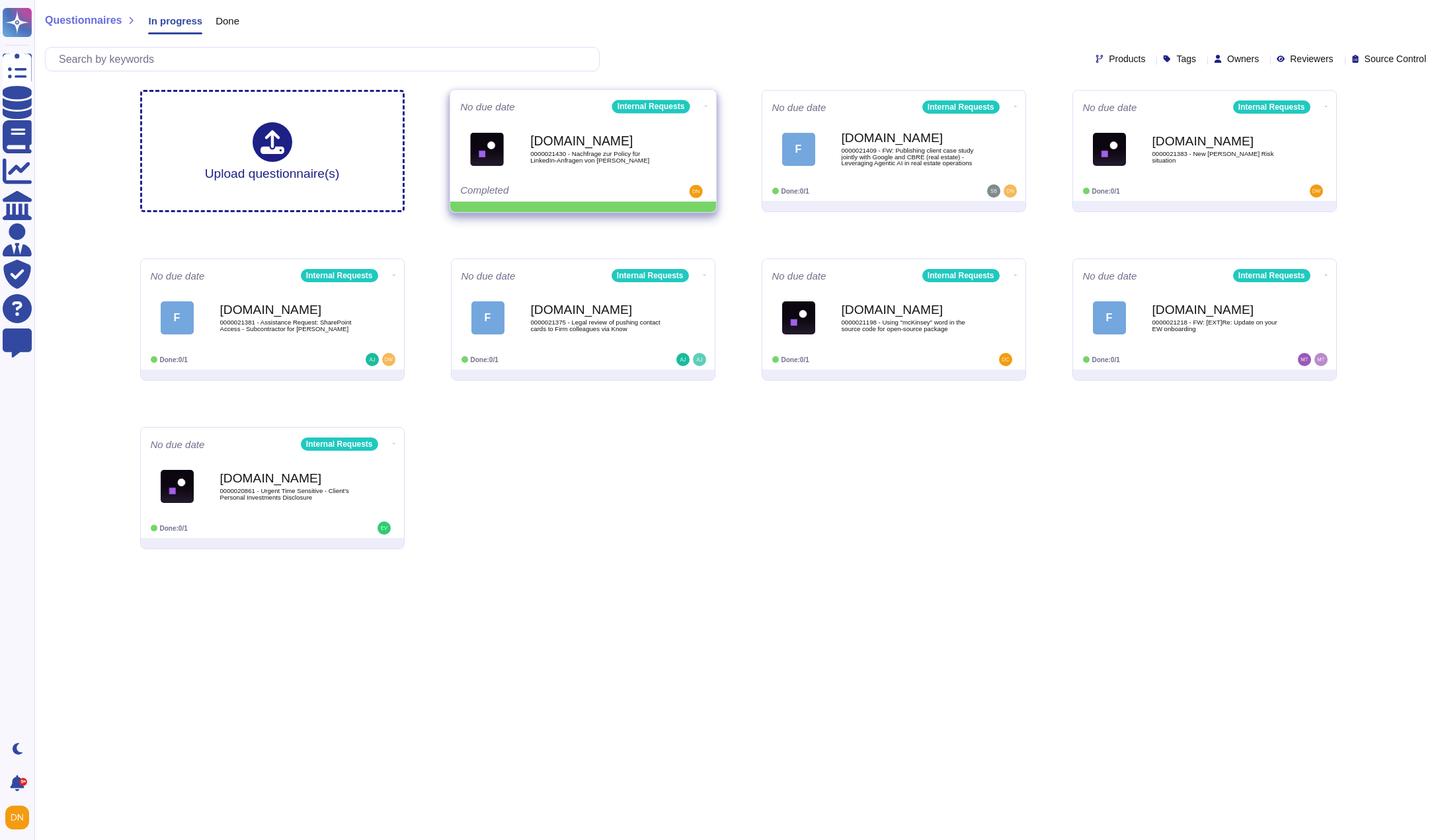
click at [704, 106] on icon at bounding box center [705, 106] width 3 height 4
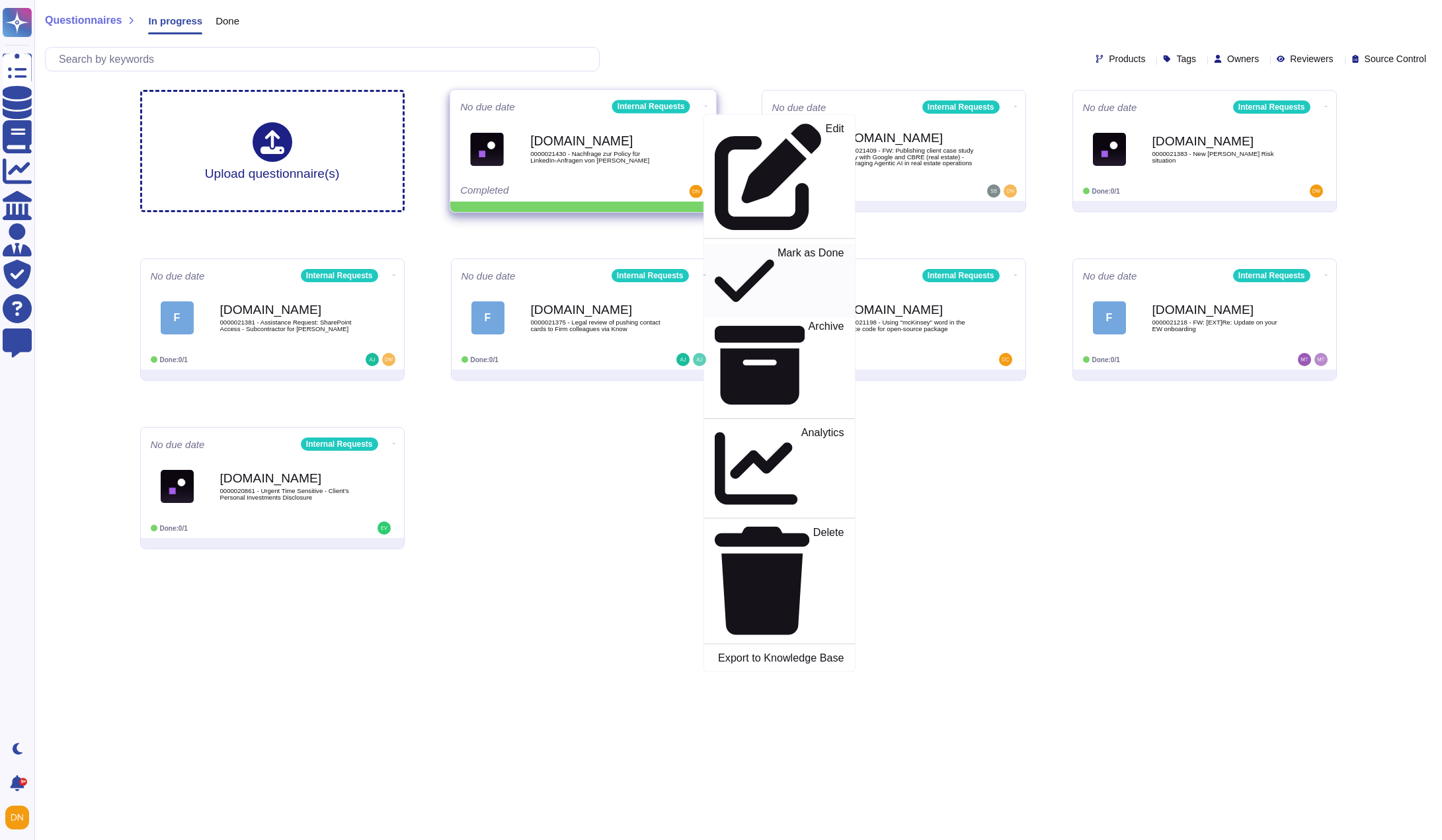
click at [777, 247] on p "Mark as Done" at bounding box center [810, 280] width 66 height 67
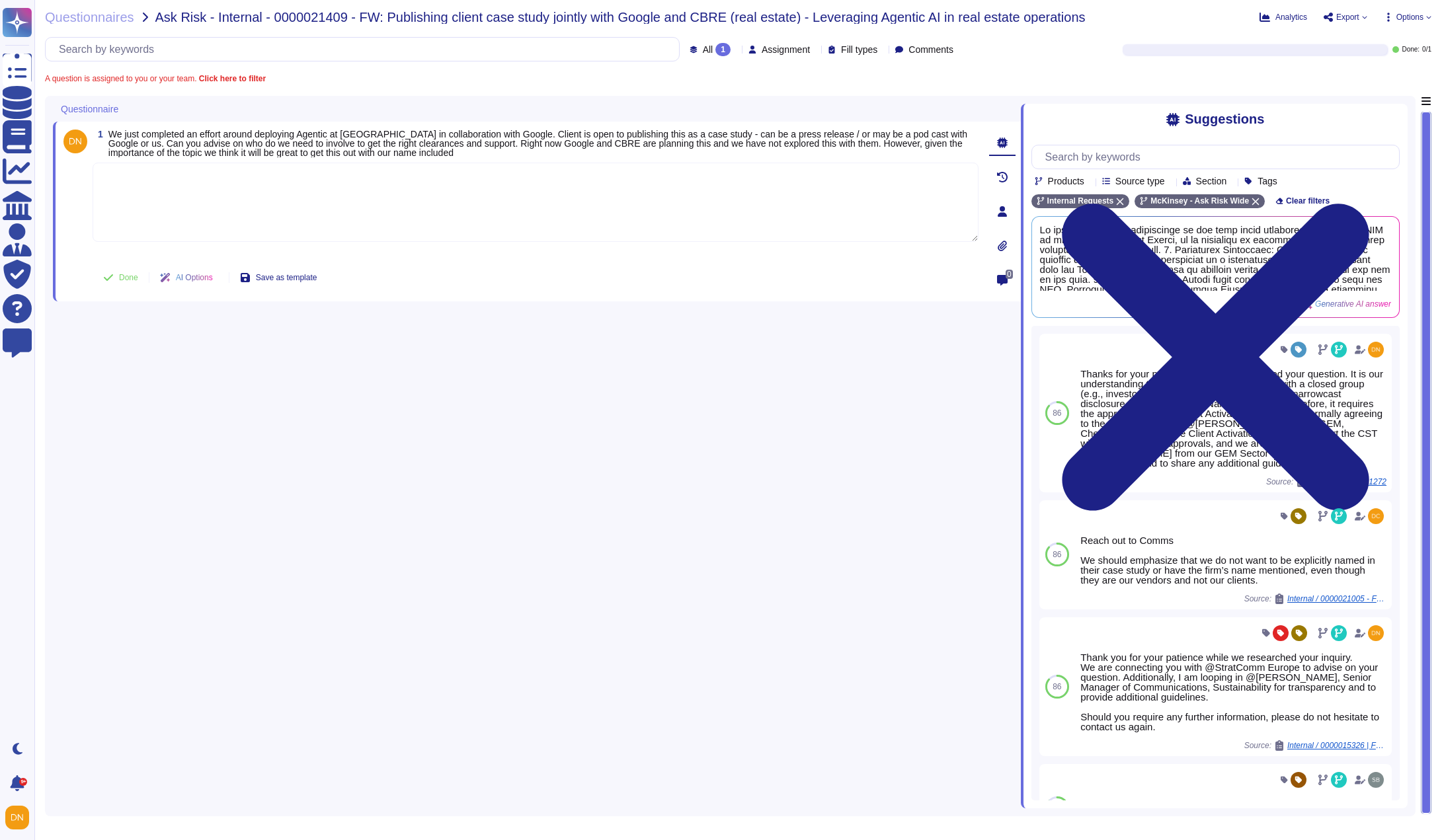
scroll to position [71, 0]
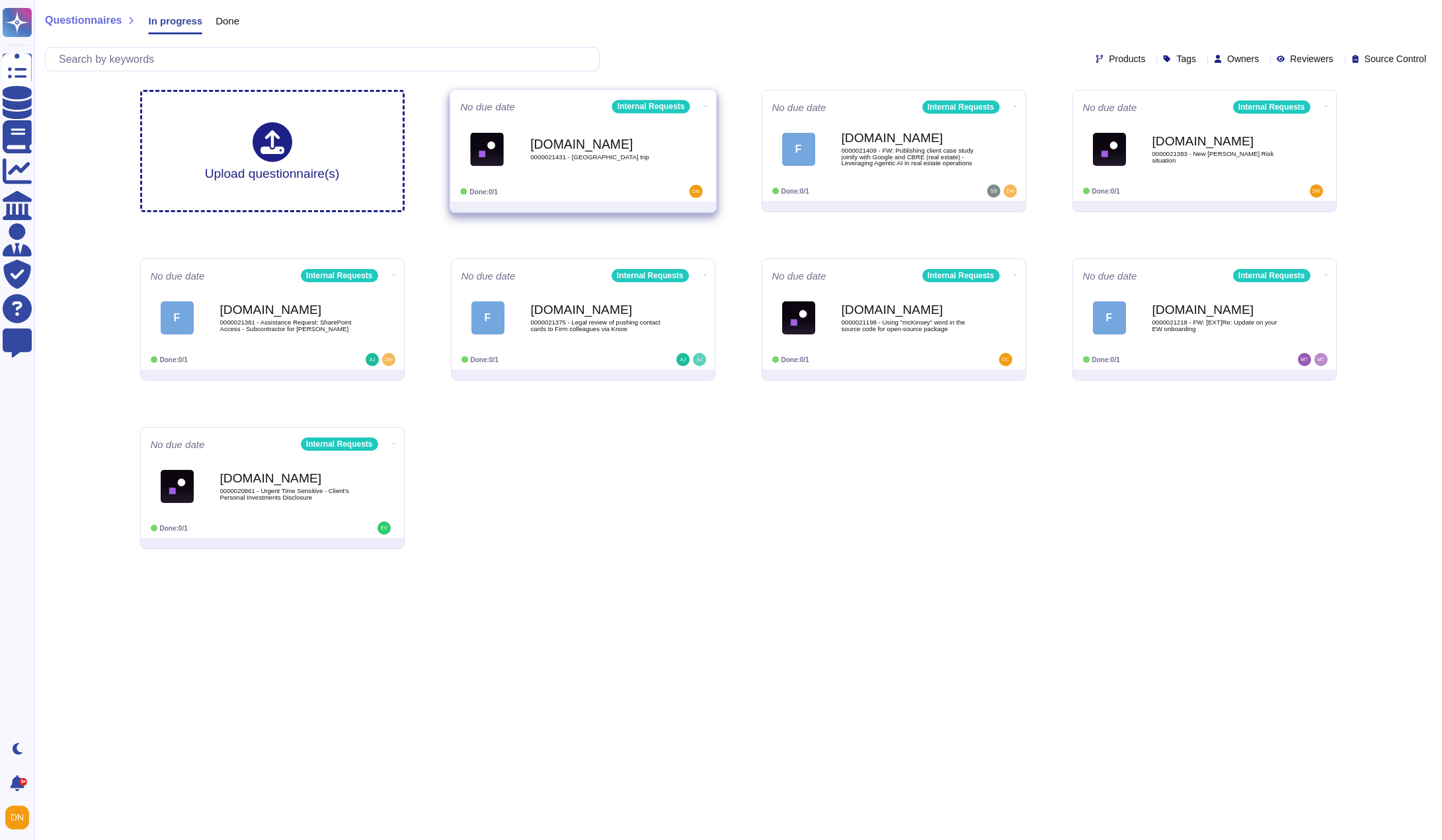
click at [577, 185] on div "Done: 0/1" at bounding box center [542, 192] width 164 height 13
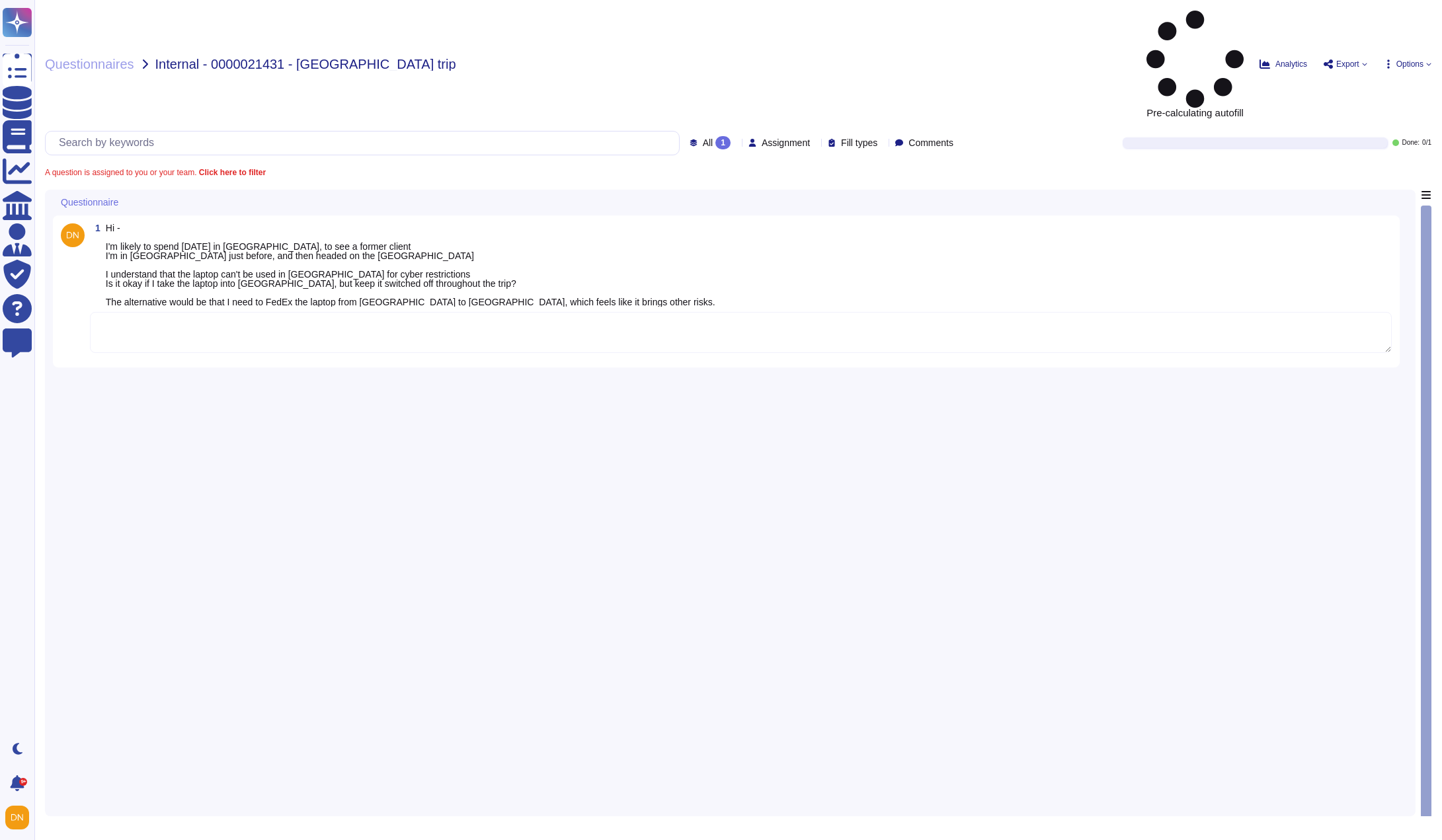
click at [353, 312] on textarea at bounding box center [740, 332] width 1302 height 41
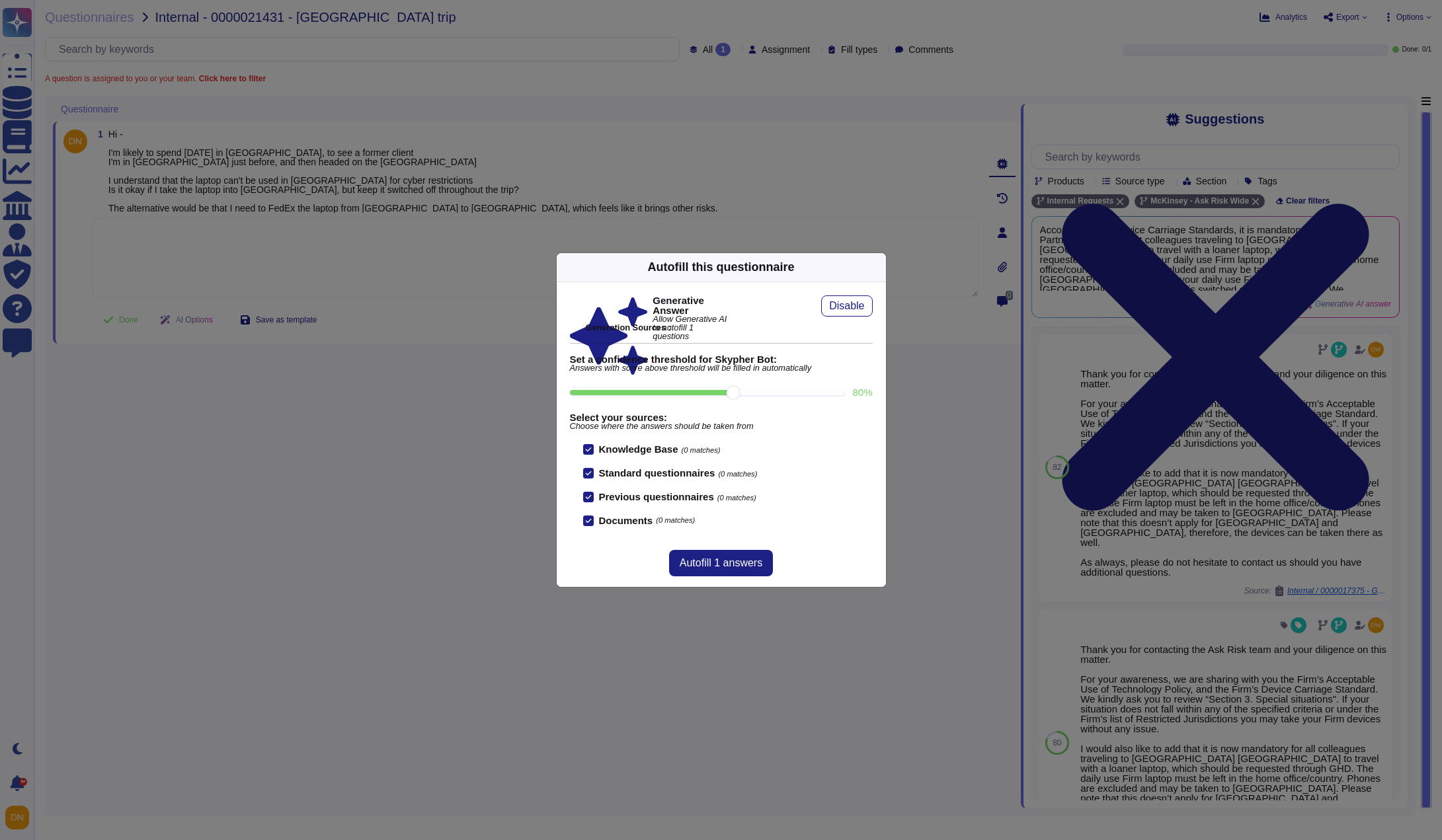
click at [878, 267] on icon at bounding box center [878, 267] width 0 height 0
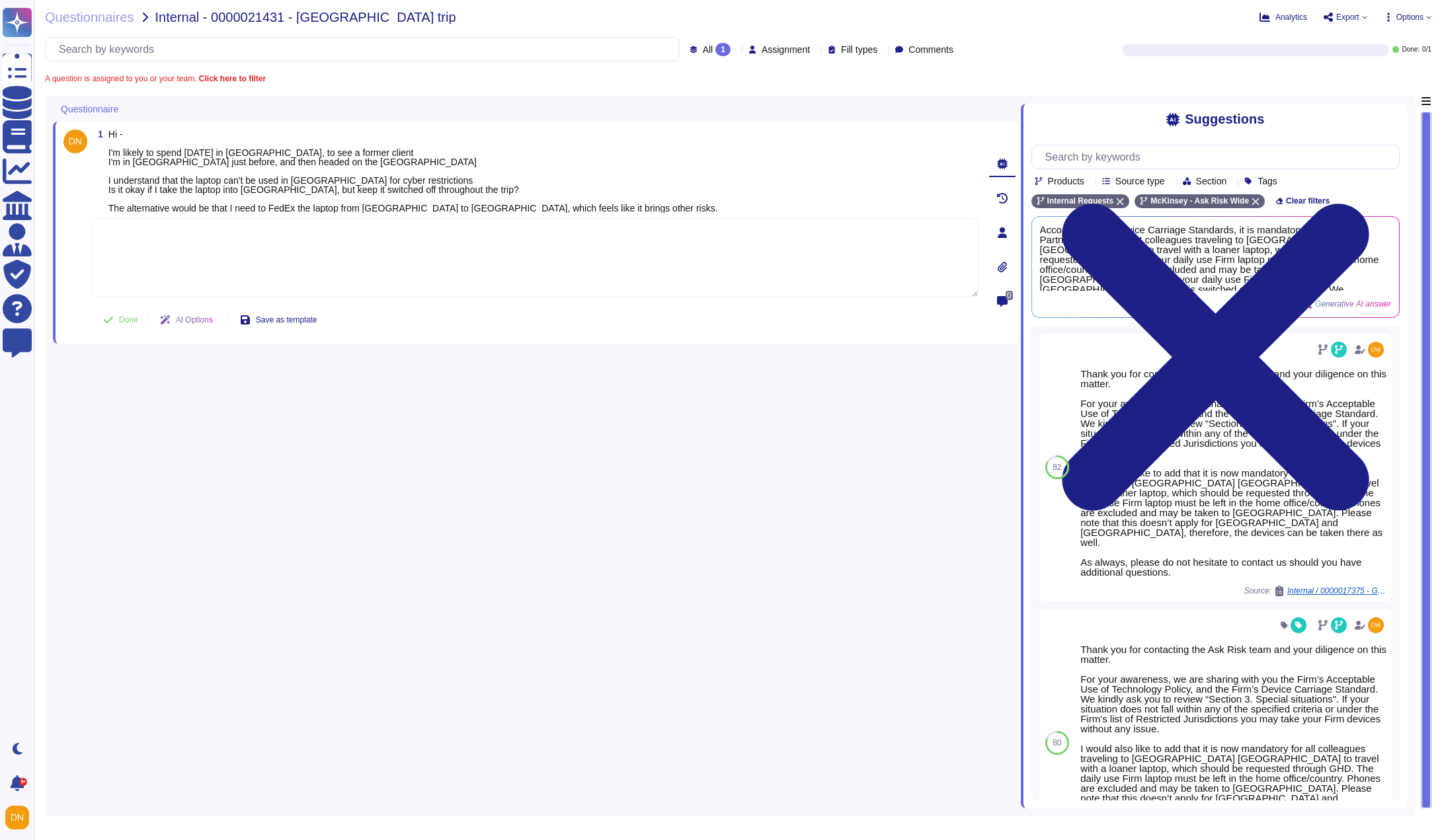
click at [831, 242] on textarea at bounding box center [535, 258] width 886 height 79
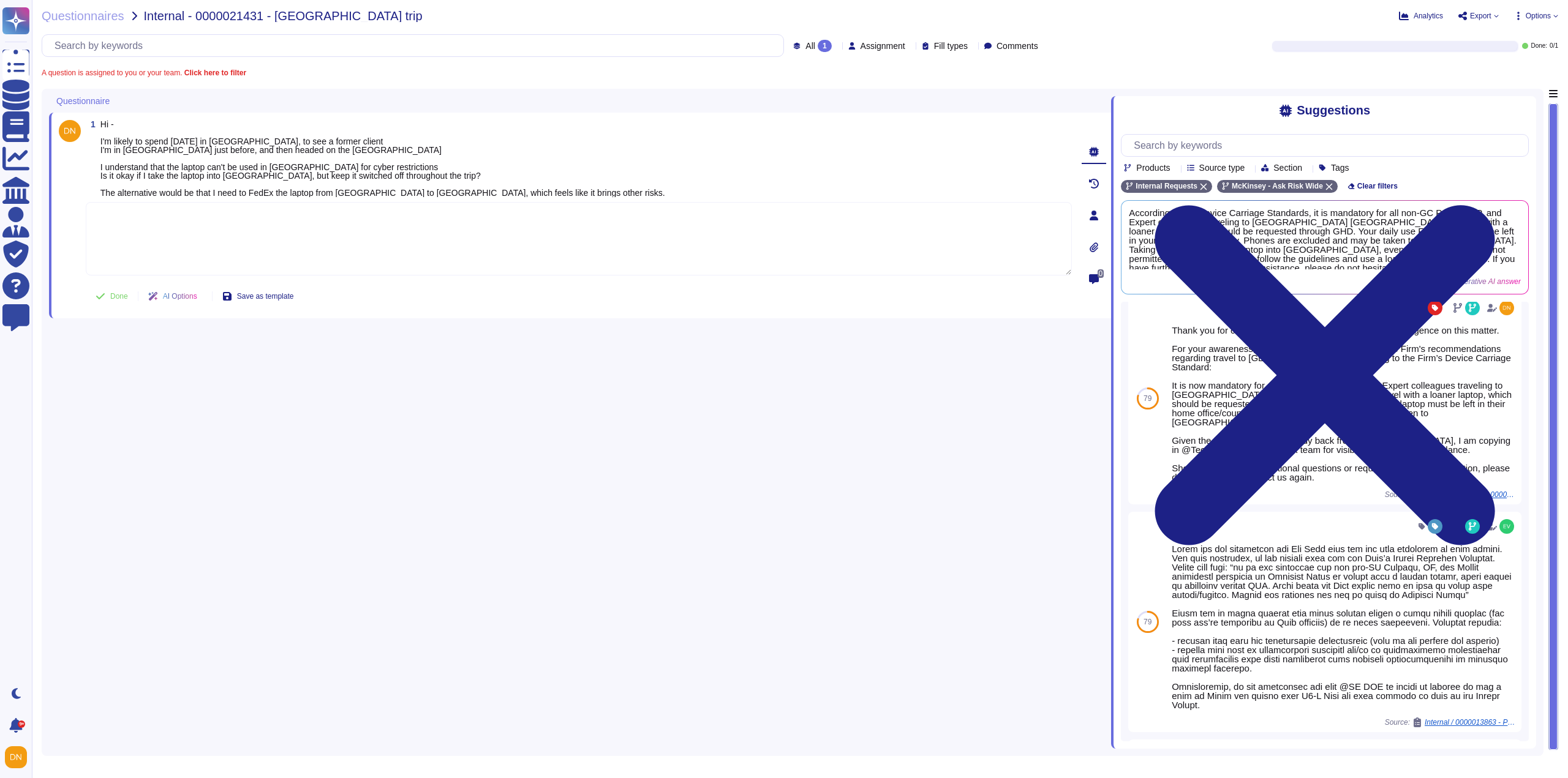
scroll to position [435, 0]
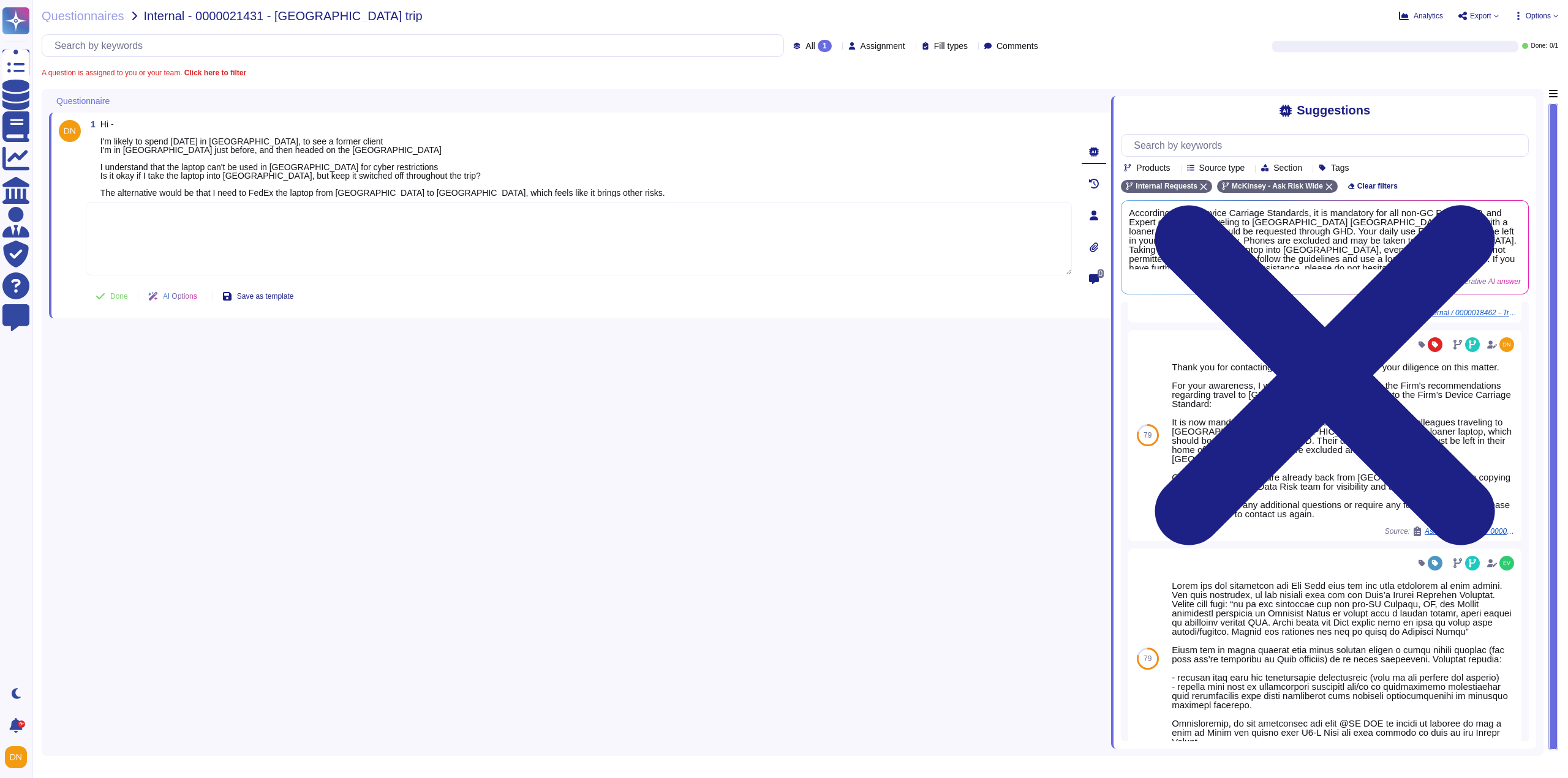
click at [355, 221] on textarea at bounding box center [578, 239] width 986 height 73
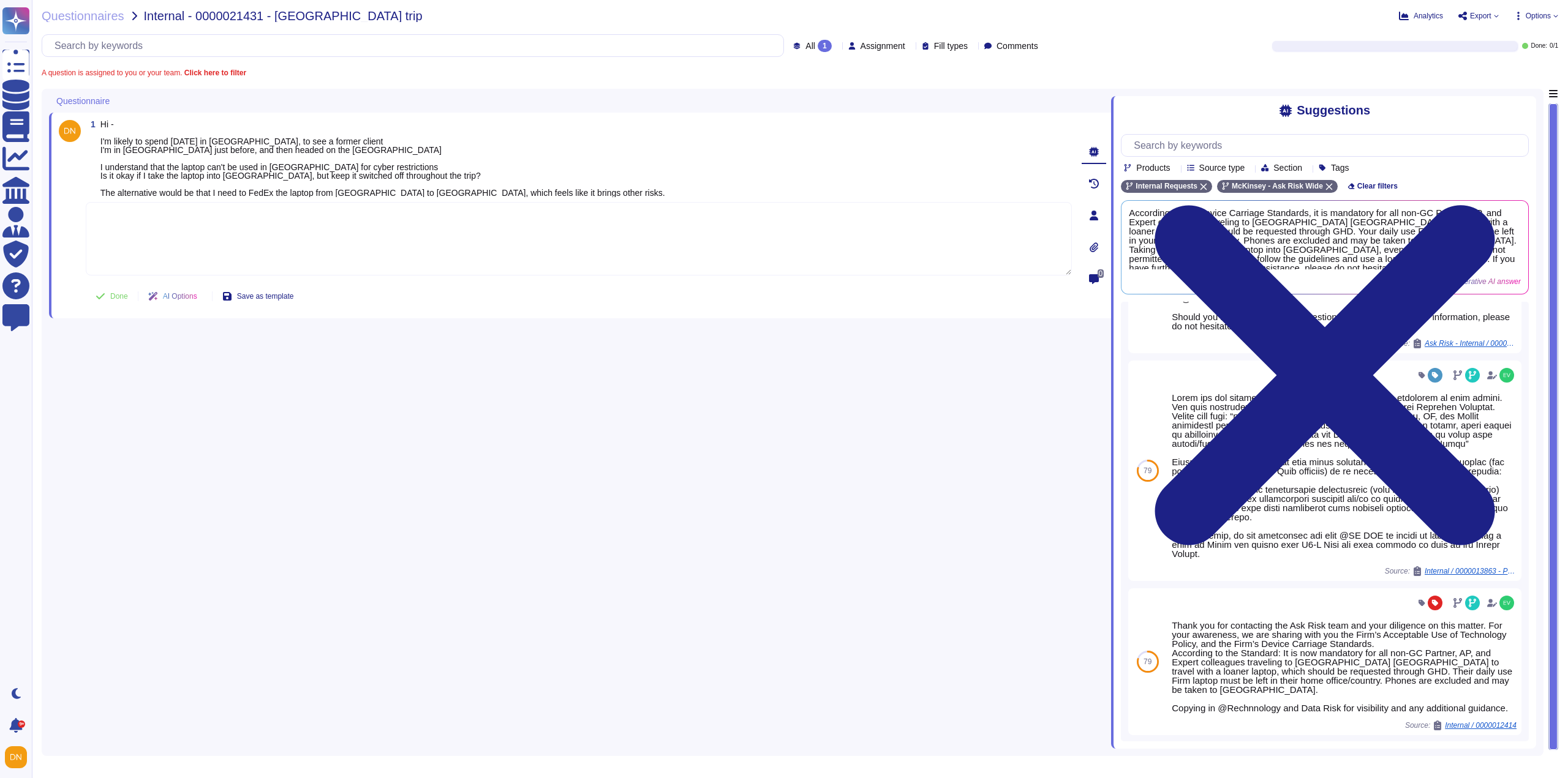
scroll to position [586, 0]
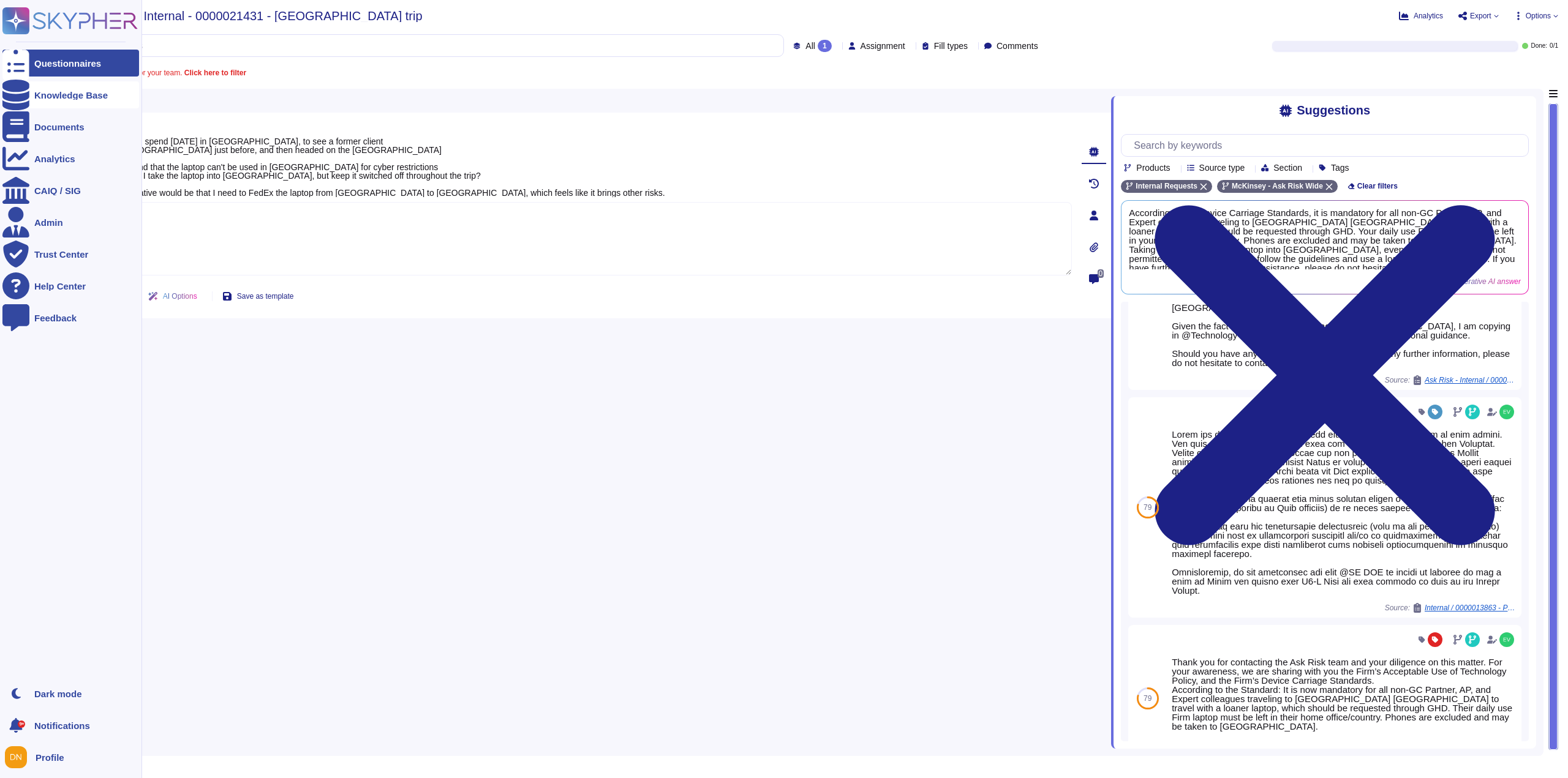
click at [14, 101] on div at bounding box center [16, 95] width 27 height 27
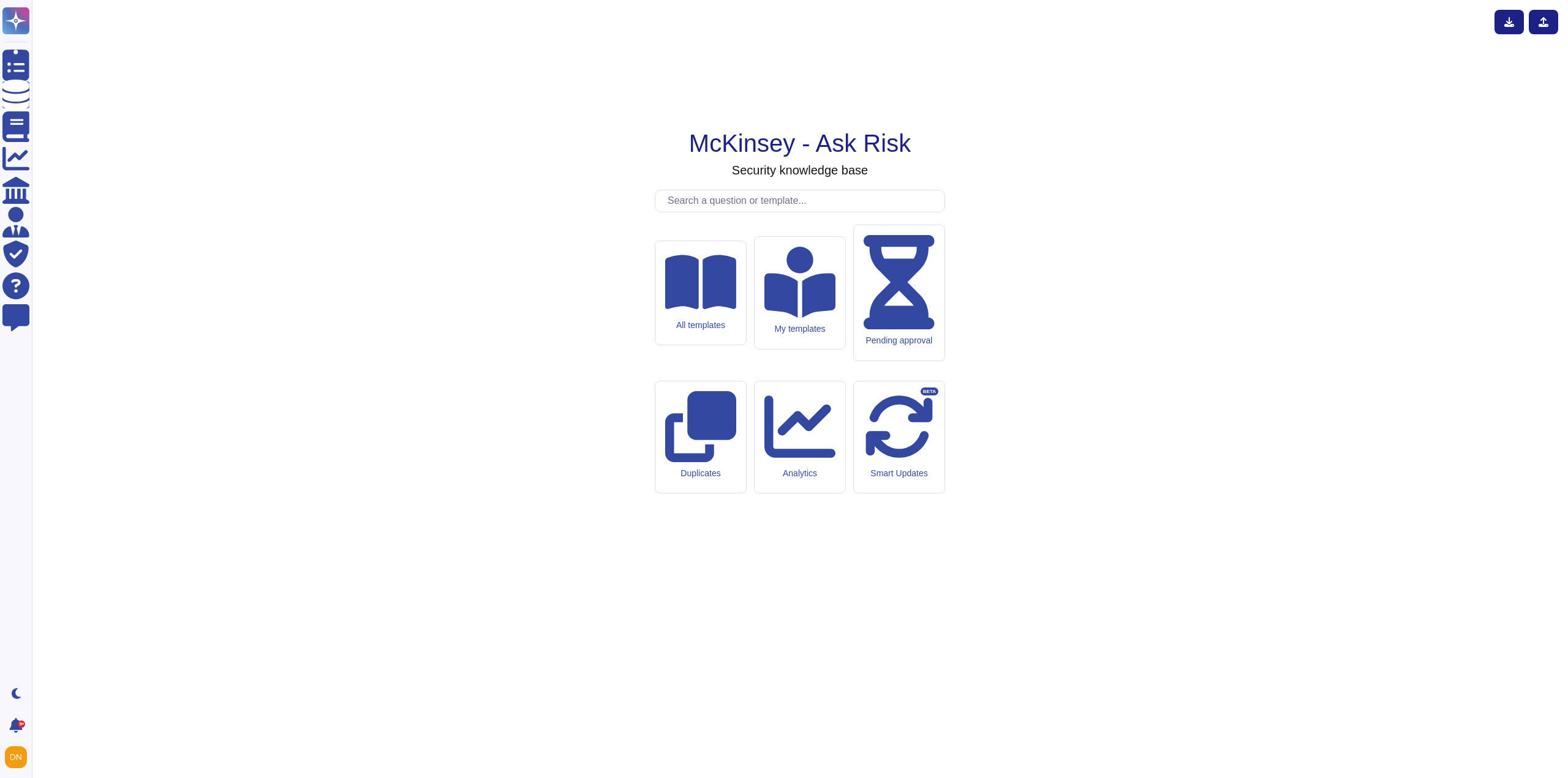
click at [722, 212] on input "text" at bounding box center [802, 201] width 283 height 21
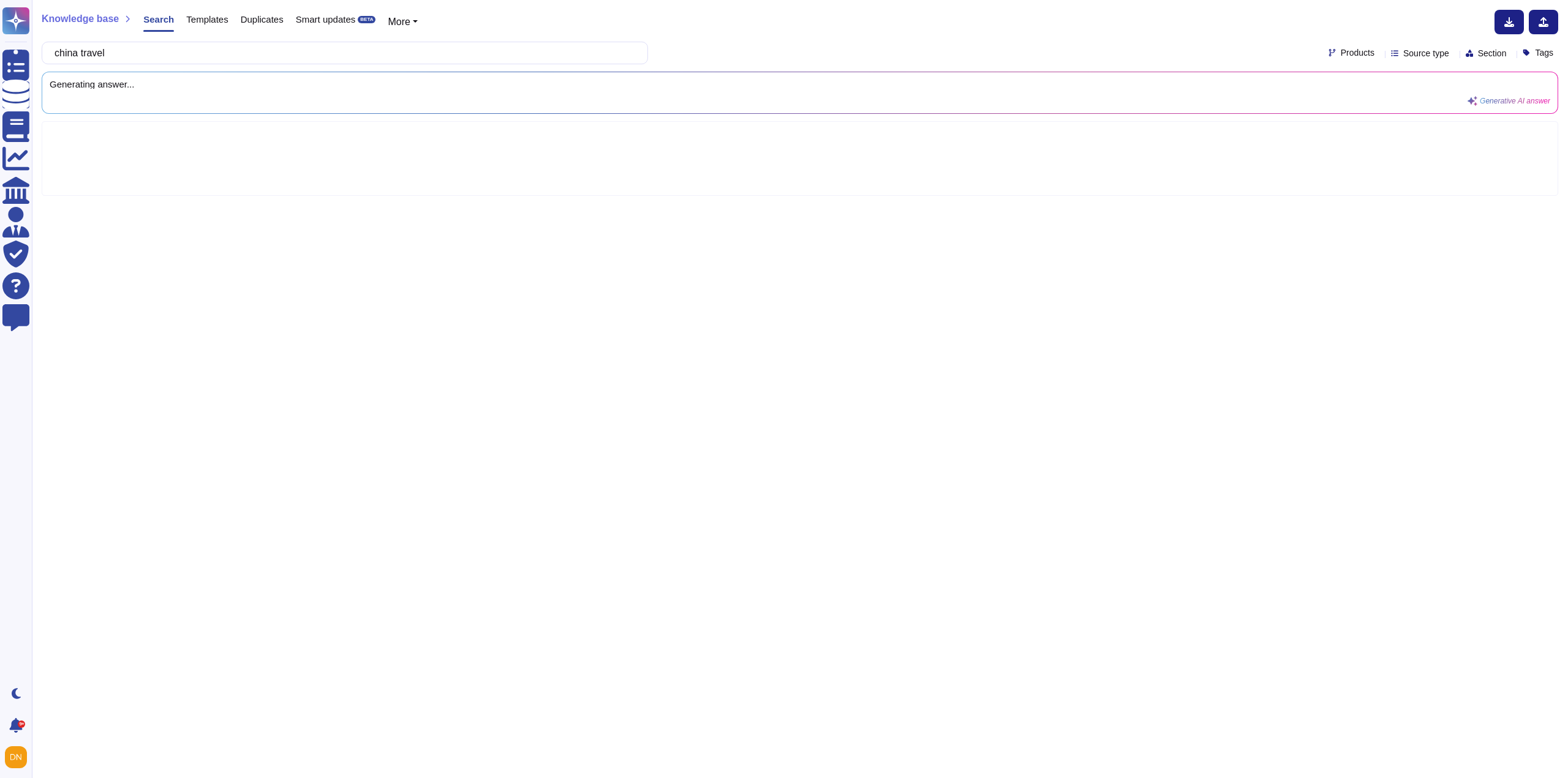
type input "china travel"
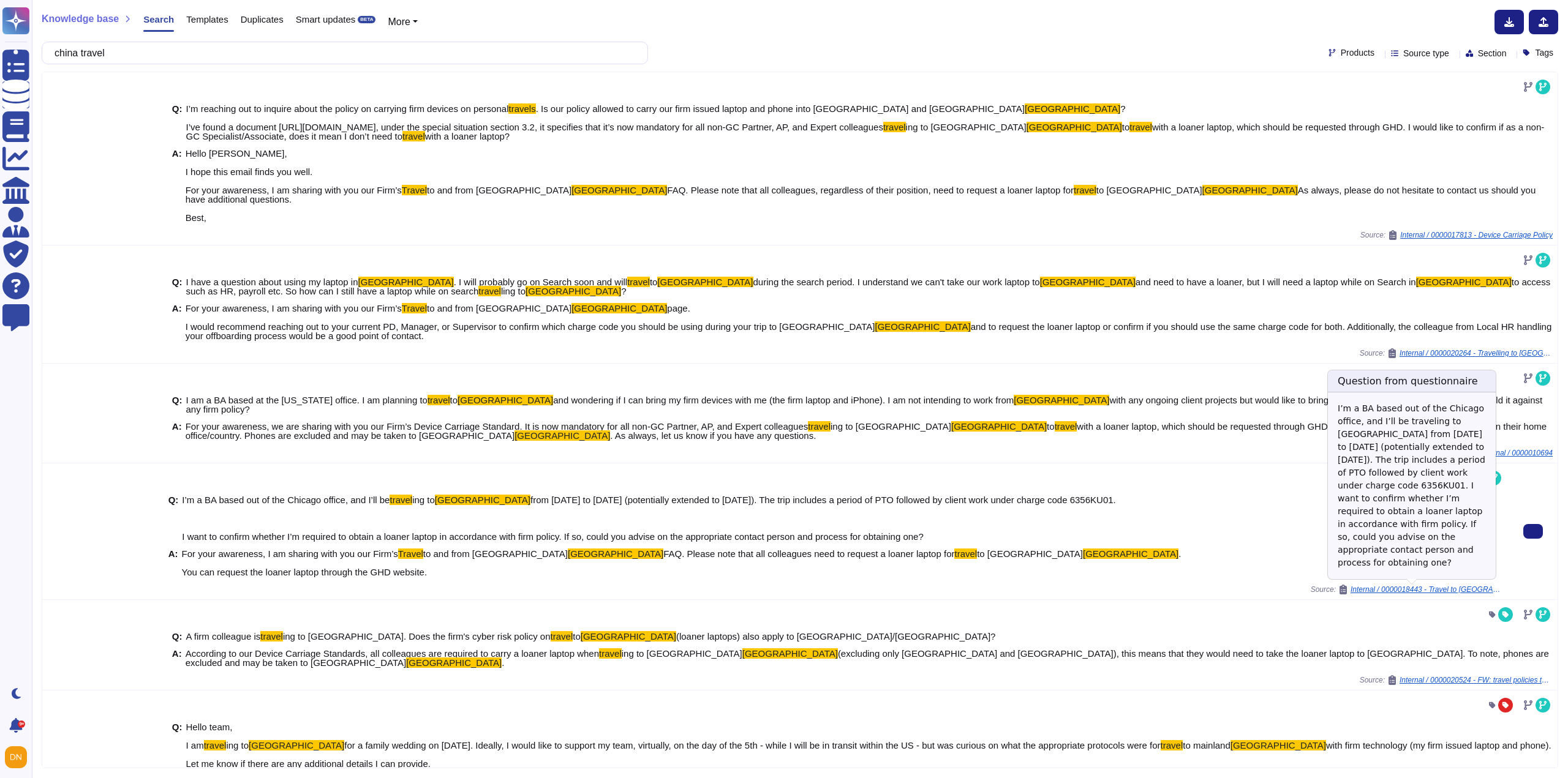
click at [1336, 591] on span "Internal / 0000018443 - Travel to [GEOGRAPHIC_DATA] – NA based BA Loaner Laptop…" at bounding box center [1426, 589] width 153 height 8
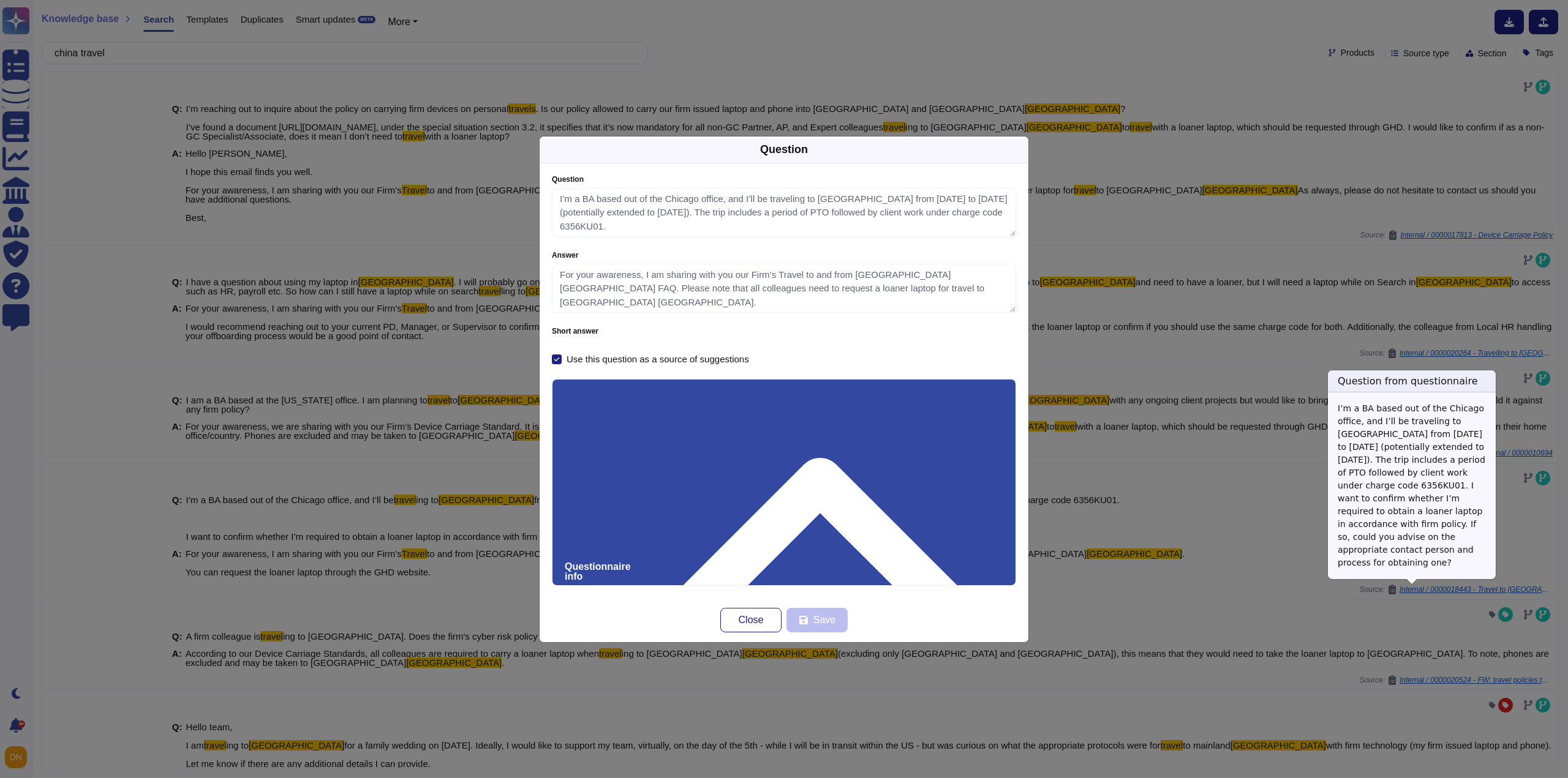
type textarea "I’m a BA based out of the Chicago office, and I’ll be traveling to [GEOGRAPHIC_…"
type textarea "For your awareness, I am sharing with you our Firm’s Travel to and from [GEOGRA…"
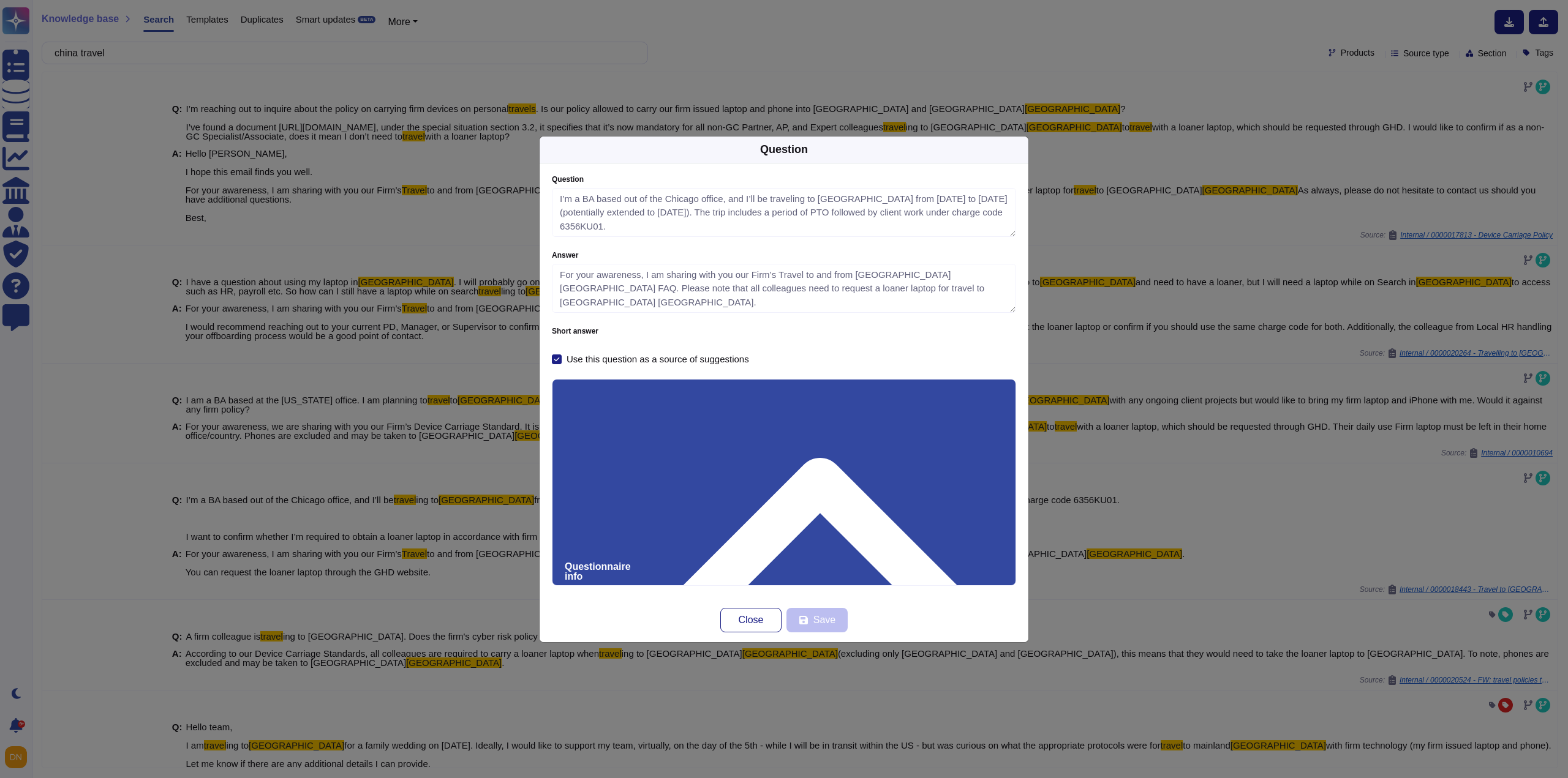
drag, startPoint x: 624, startPoint y: 443, endPoint x: 552, endPoint y: 442, distance: 72.0
click at [552, 442] on div "Questionnaire info Questionnaire name 0000018443 - Travel to [GEOGRAPHIC_DATA] …" at bounding box center [784, 483] width 464 height 207
click at [743, 623] on span "Close" at bounding box center [750, 619] width 25 height 9
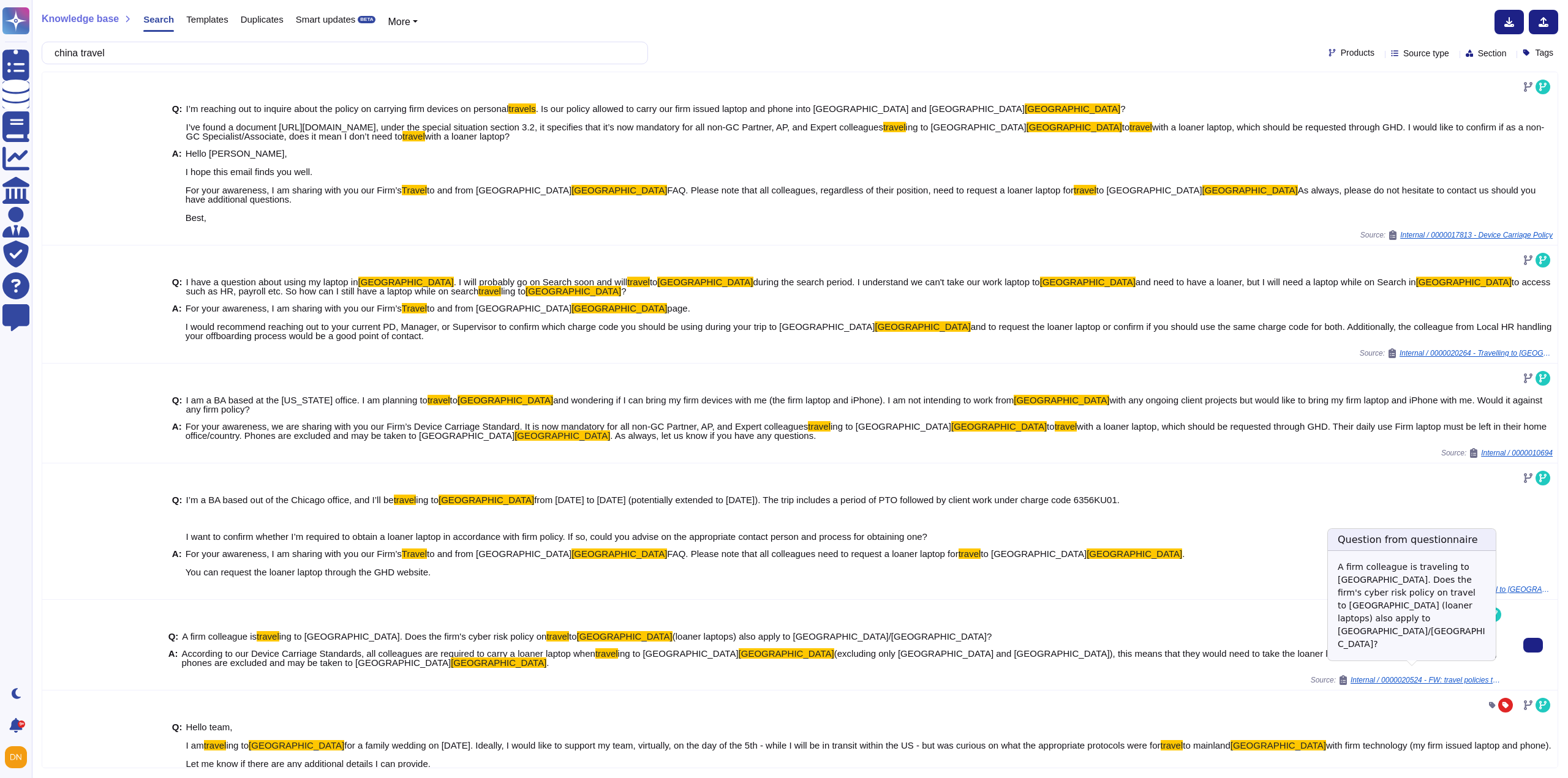
click at [1336, 676] on span "Internal / 0000020524 - FW: travel policies to [GEOGRAPHIC_DATA] and [GEOGRAPHI…" at bounding box center [1426, 680] width 153 height 8
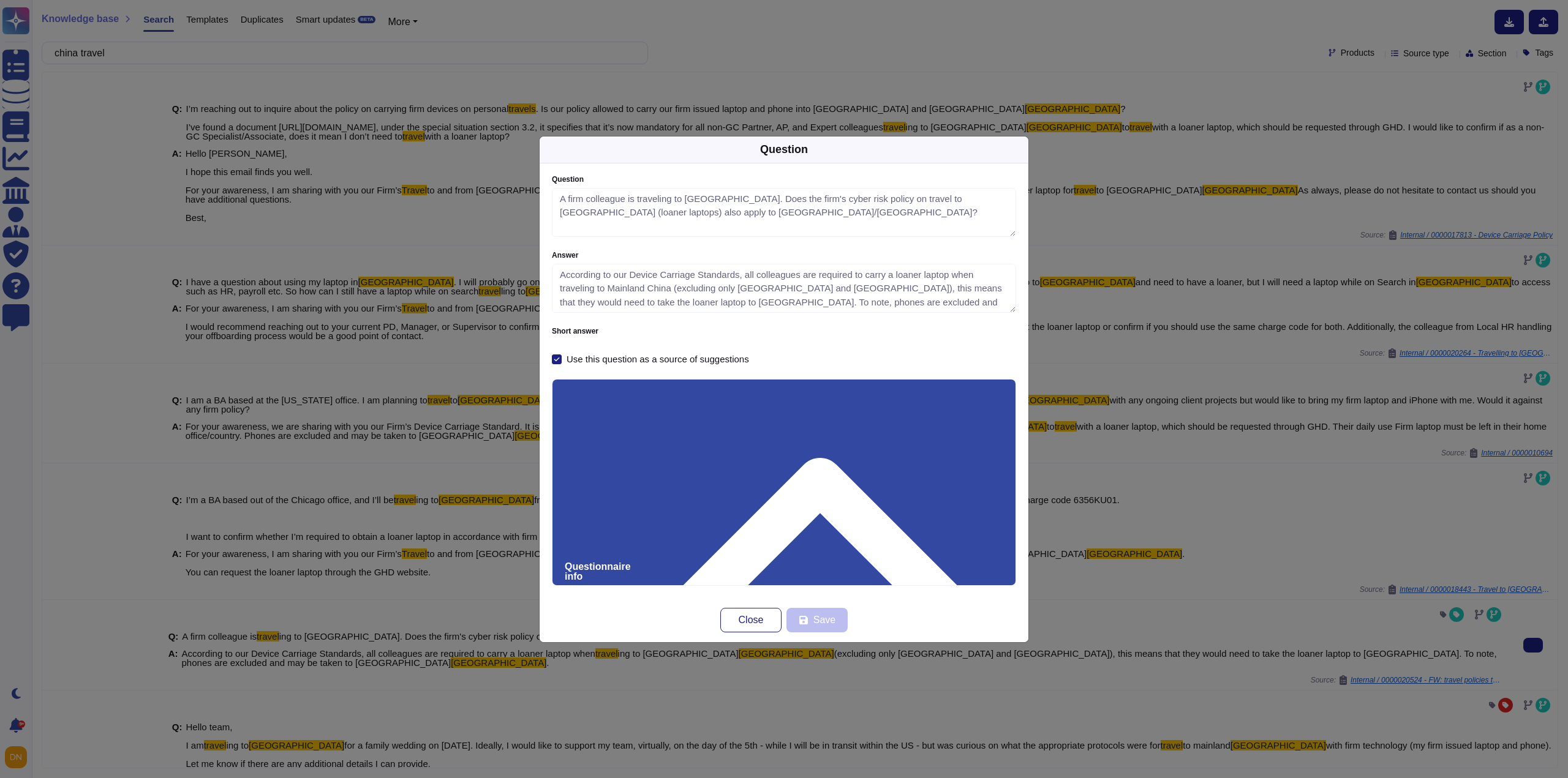
type textarea "A firm colleague is traveling to [GEOGRAPHIC_DATA]. Does the firm's cyber risk …"
type textarea "According to our Device Carriage Standards, all colleagues are required to carr…"
drag, startPoint x: 913, startPoint y: 304, endPoint x: 534, endPoint y: 273, distance: 380.3
click at [534, 273] on div "Question Question A firm colleague is traveling to [GEOGRAPHIC_DATA]. Does the …" at bounding box center [784, 389] width 1568 height 778
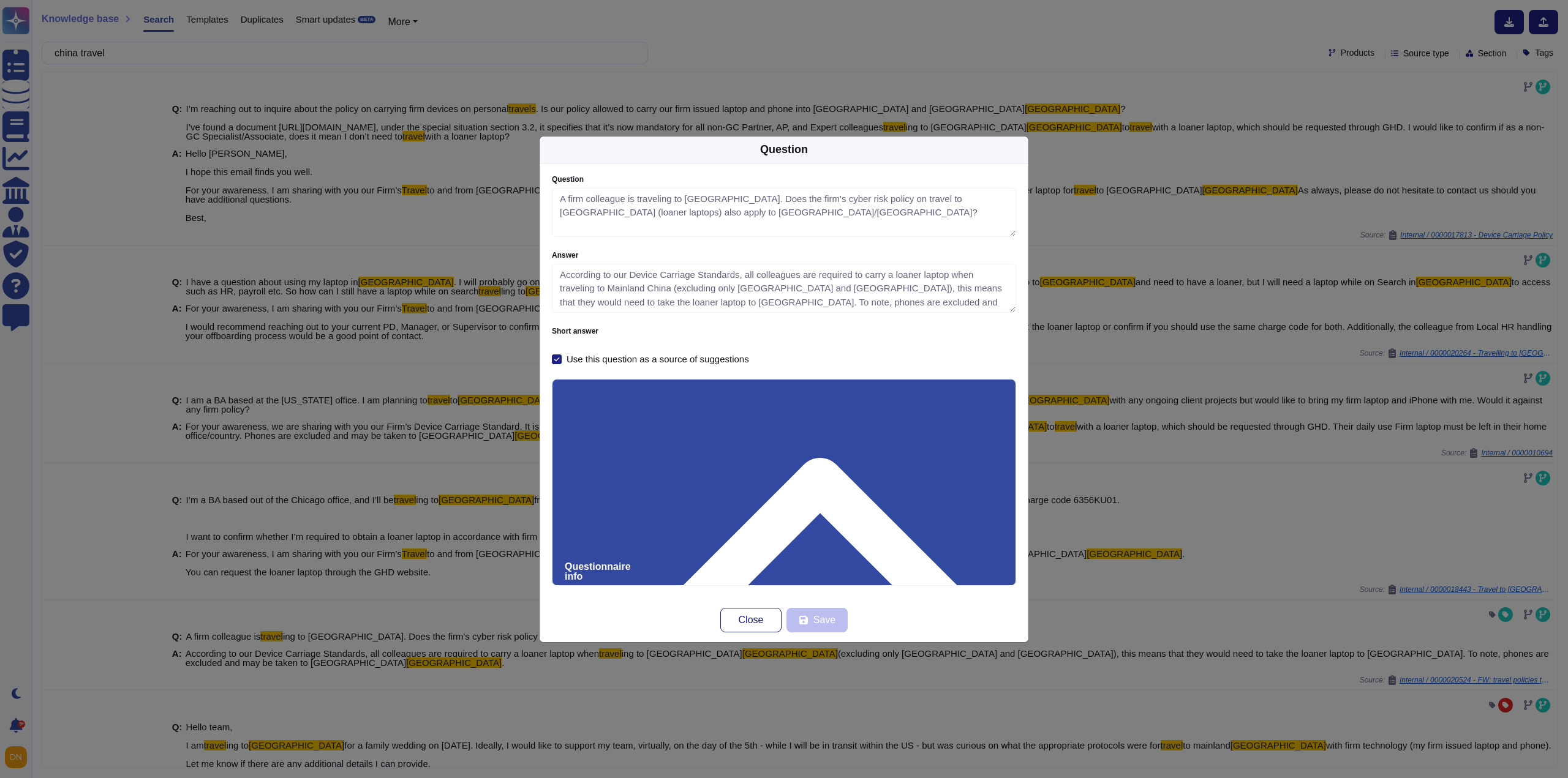
drag, startPoint x: 625, startPoint y: 444, endPoint x: 549, endPoint y: 440, distance: 76.1
click at [549, 440] on div "Question A firm colleague is traveling to [GEOGRAPHIC_DATA]. Does the firm's cy…" at bounding box center [784, 380] width 489 height 435
drag, startPoint x: 85, startPoint y: 155, endPoint x: 68, endPoint y: 149, distance: 18.0
click at [85, 155] on div "Question Question A firm colleague is traveling to [GEOGRAPHIC_DATA]. Does the …" at bounding box center [784, 389] width 1568 height 778
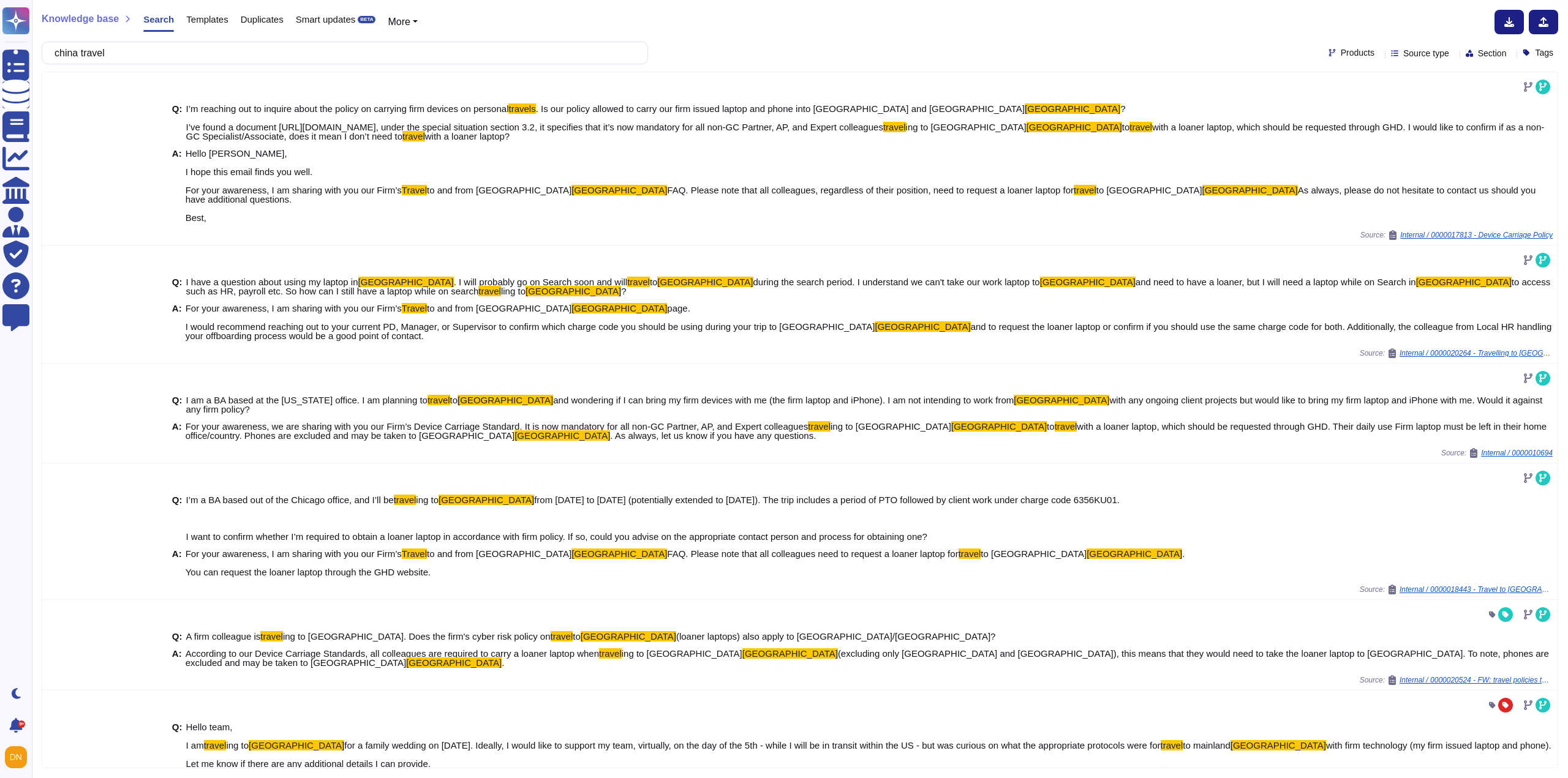
click at [198, 23] on span "Templates" at bounding box center [207, 19] width 42 height 9
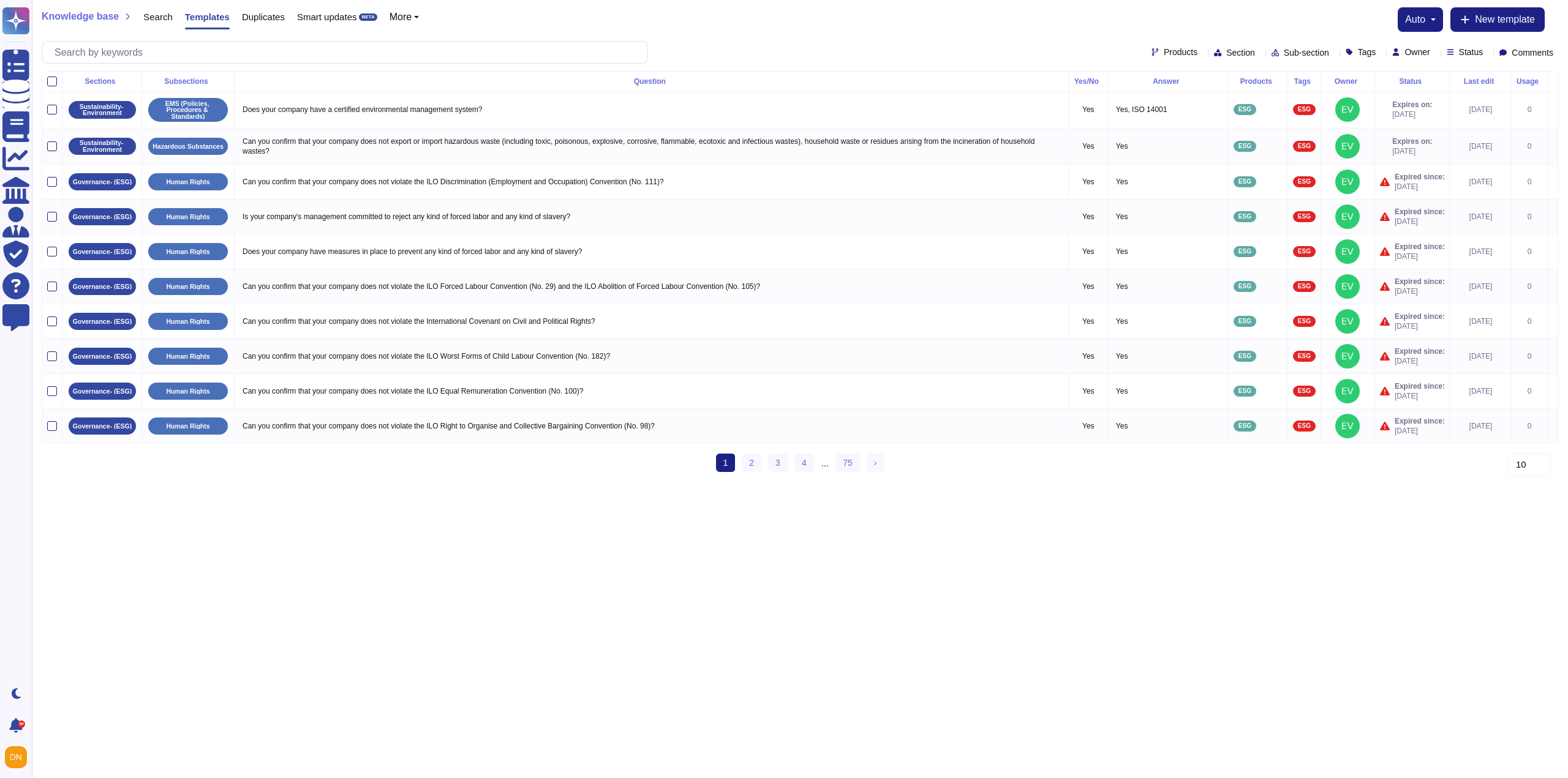
click at [1164, 48] on span "Products" at bounding box center [1180, 52] width 33 height 9
click at [1128, 141] on div at bounding box center [1128, 141] width 9 height 9
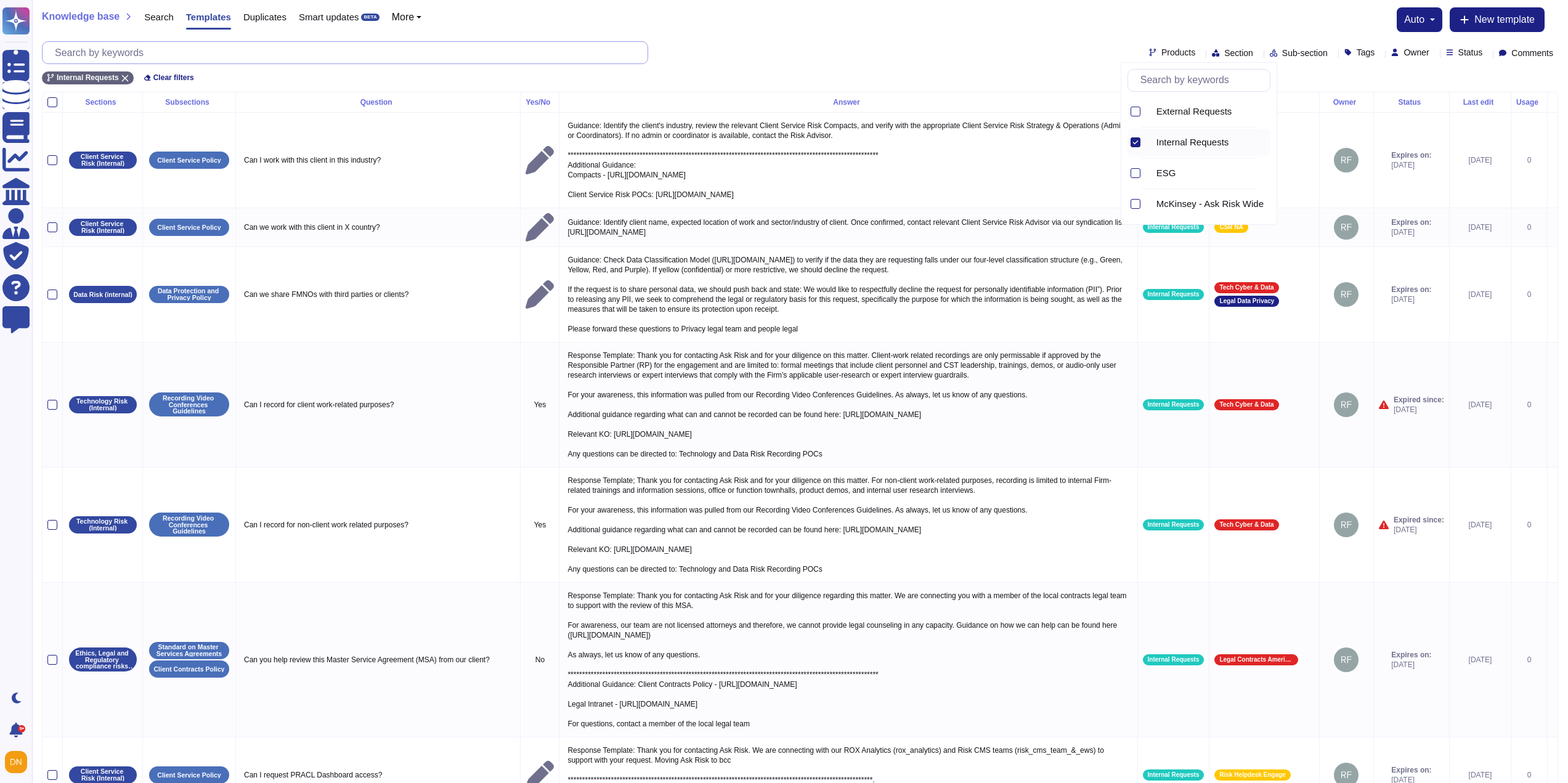
click at [231, 58] on input "text" at bounding box center [348, 52] width 599 height 21
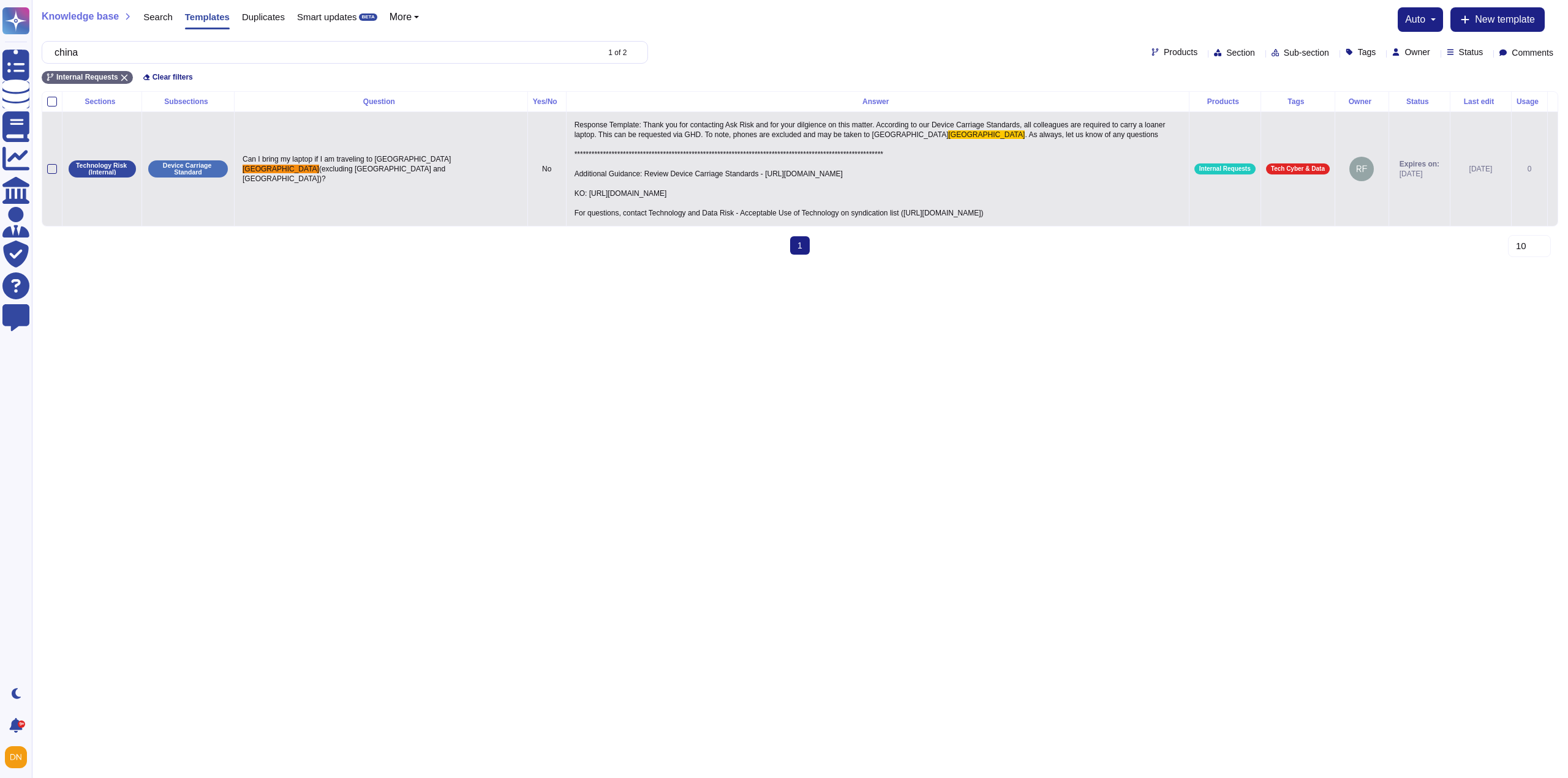
type input "china"
drag, startPoint x: 803, startPoint y: 196, endPoint x: 509, endPoint y: 193, distance: 294.0
click at [572, 193] on p "**********" at bounding box center [878, 169] width 613 height 104
type textarea "**********"
drag, startPoint x: 809, startPoint y: 196, endPoint x: 510, endPoint y: 195, distance: 299.0
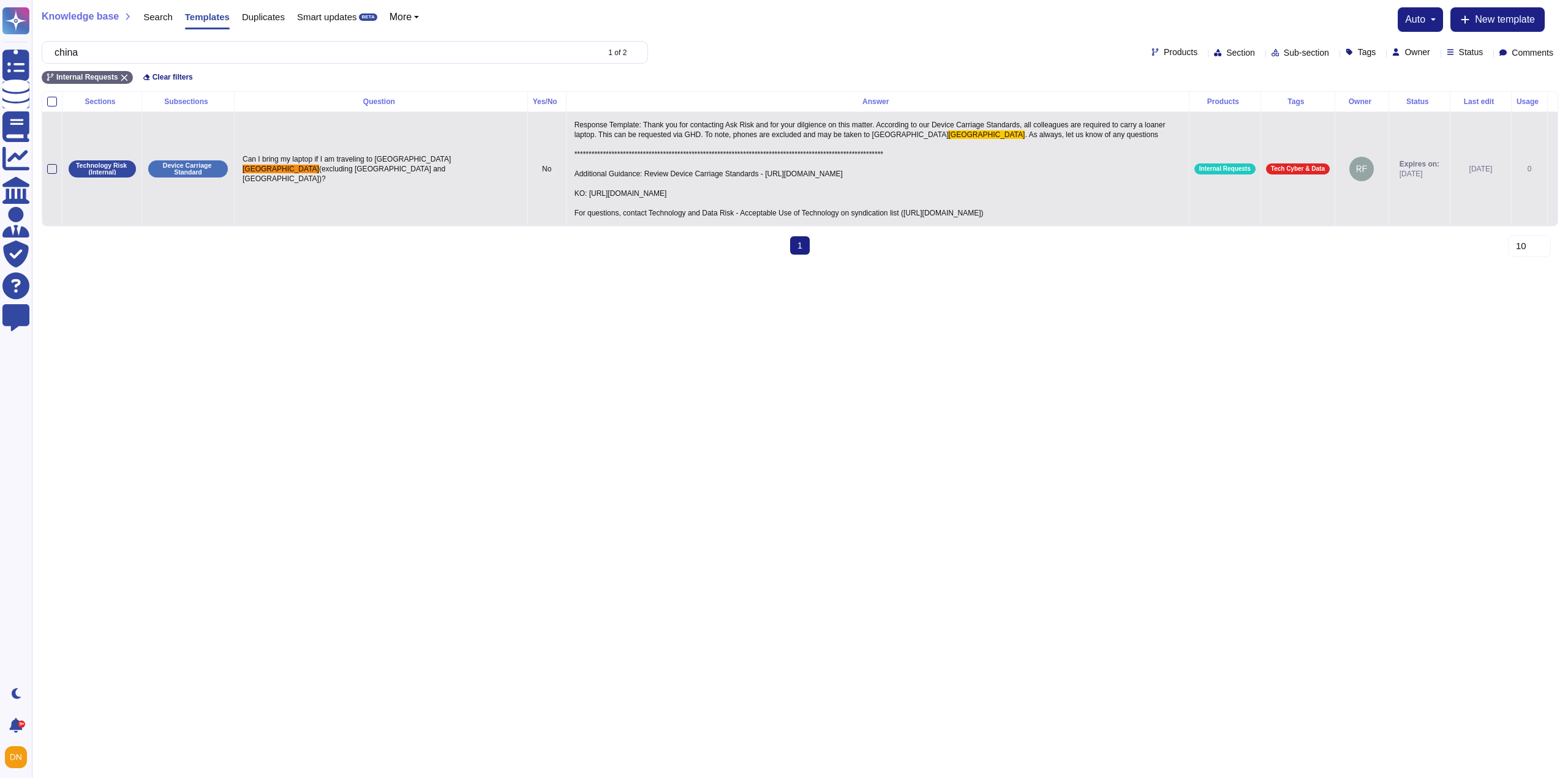
click at [572, 195] on p "**********" at bounding box center [878, 169] width 613 height 104
type textarea "**********"
drag, startPoint x: 508, startPoint y: 197, endPoint x: 805, endPoint y: 196, distance: 297.0
click at [805, 196] on p "**********" at bounding box center [878, 169] width 613 height 104
type textarea "**********"
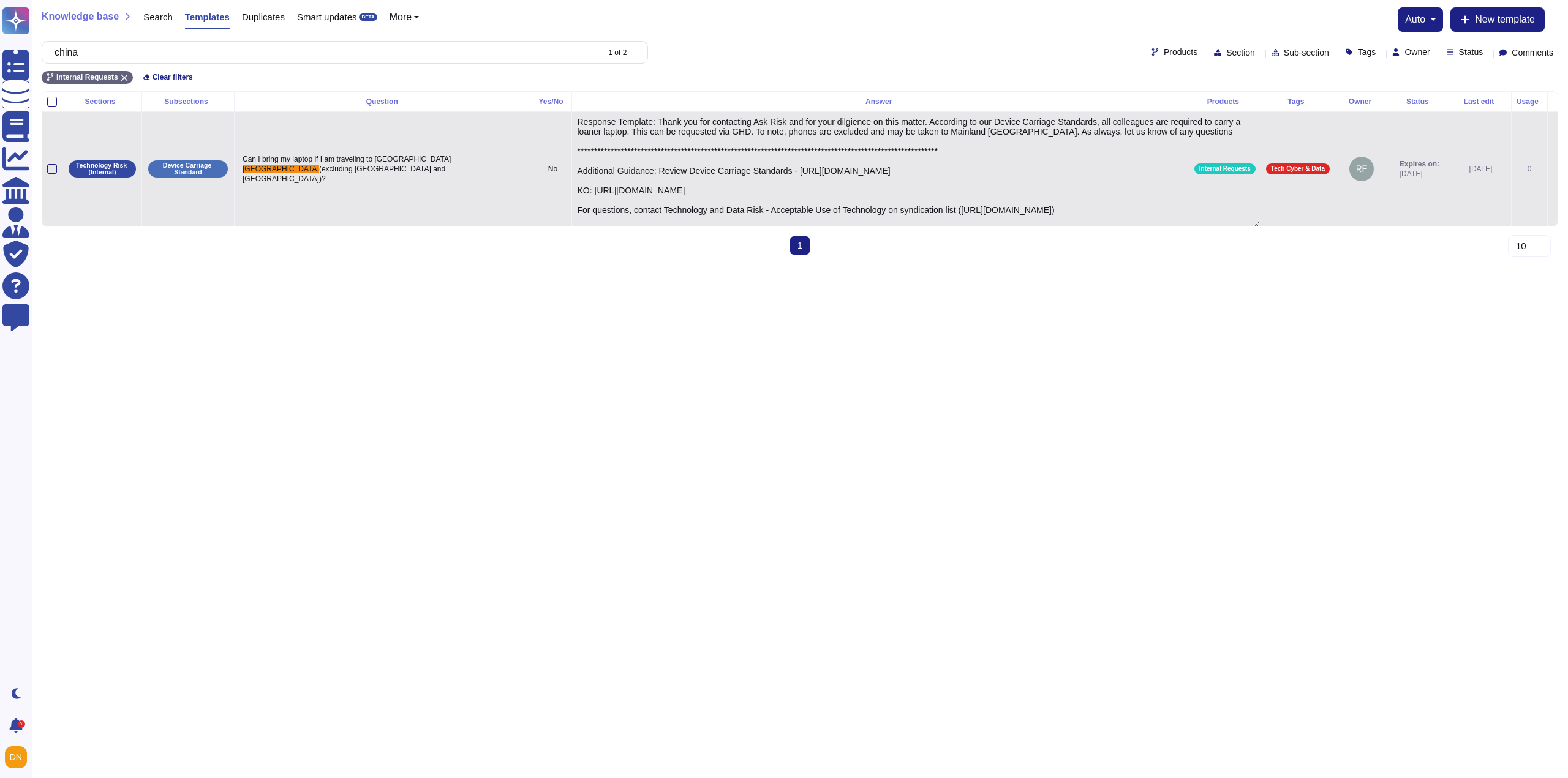
drag, startPoint x: 860, startPoint y: 189, endPoint x: 508, endPoint y: 189, distance: 352.0
click at [577, 189] on textarea "**********" at bounding box center [918, 172] width 682 height 110
